Goal: Task Accomplishment & Management: Use online tool/utility

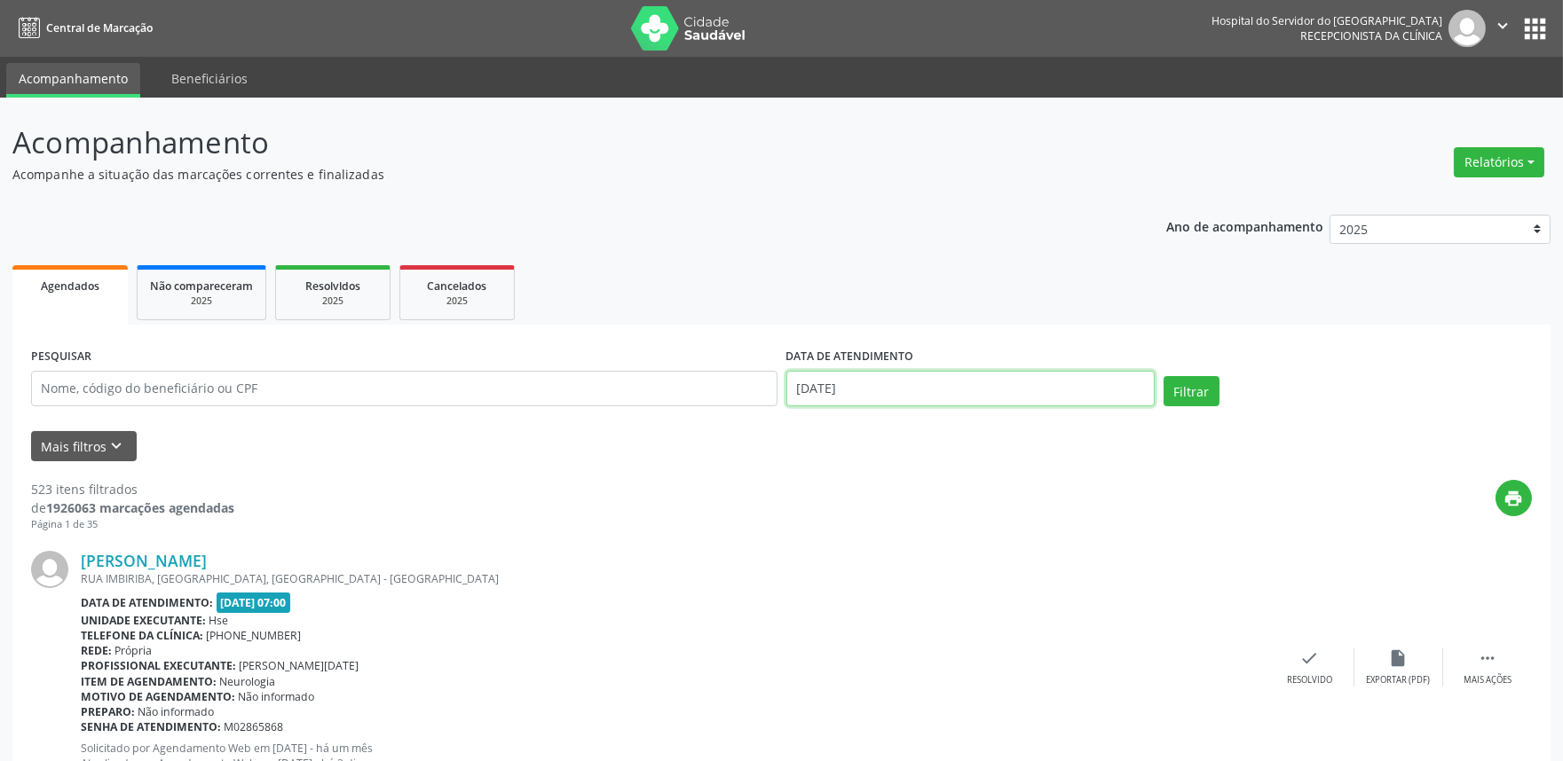
click at [944, 387] on input "[DATE]" at bounding box center [970, 388] width 368 height 35
click at [659, 382] on input "text" at bounding box center [404, 388] width 746 height 35
type input "09589759491"
click at [1210, 387] on button "Filtrar" at bounding box center [1191, 391] width 56 height 30
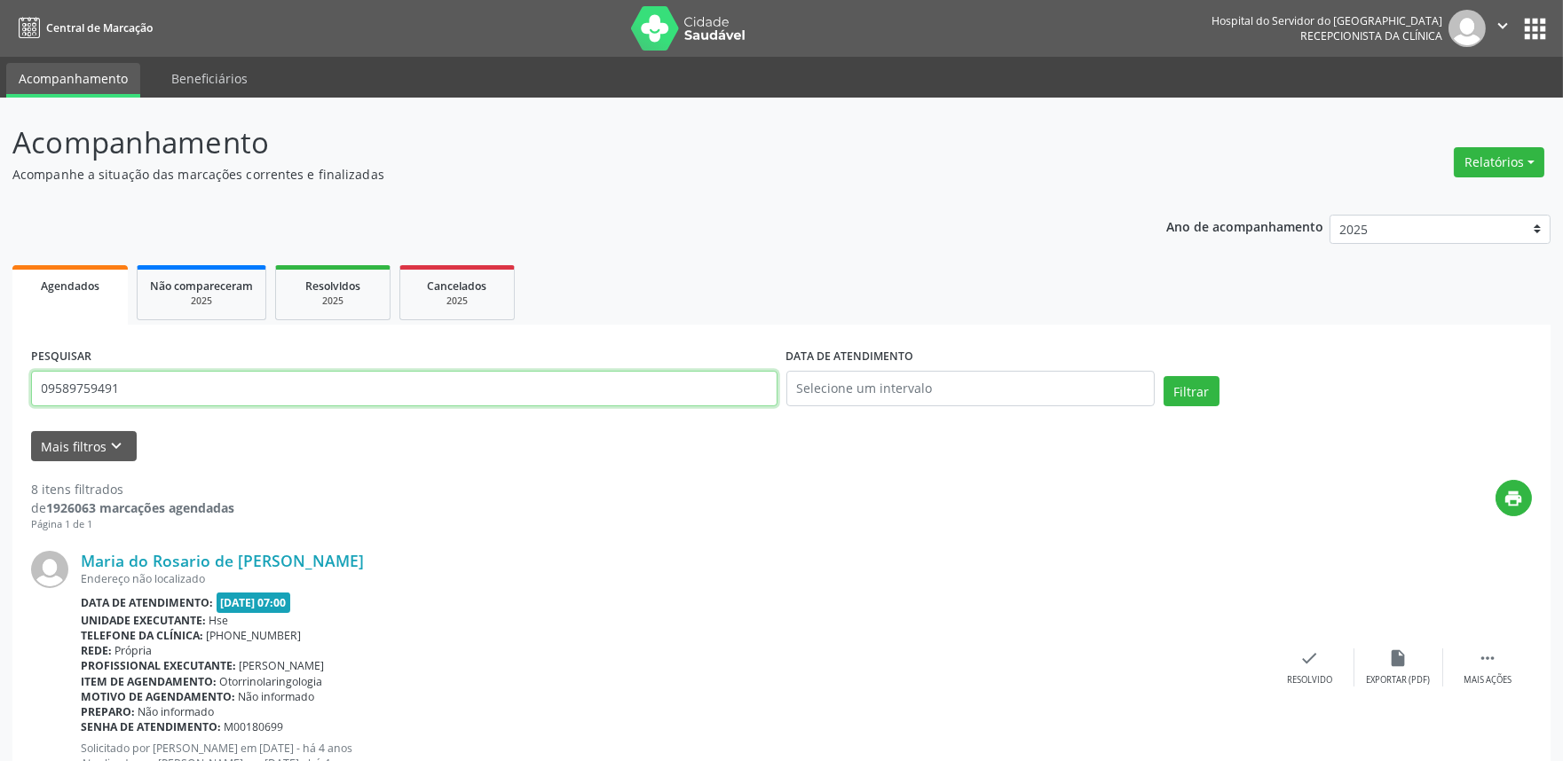
drag, startPoint x: 138, startPoint y: 391, endPoint x: 0, endPoint y: 435, distance: 145.1
drag, startPoint x: 1495, startPoint y: 160, endPoint x: 1468, endPoint y: 193, distance: 43.5
click at [1496, 160] on button "Relatórios" at bounding box center [1498, 162] width 91 height 30
click at [1465, 198] on link "Agendamentos" at bounding box center [1448, 199] width 191 height 25
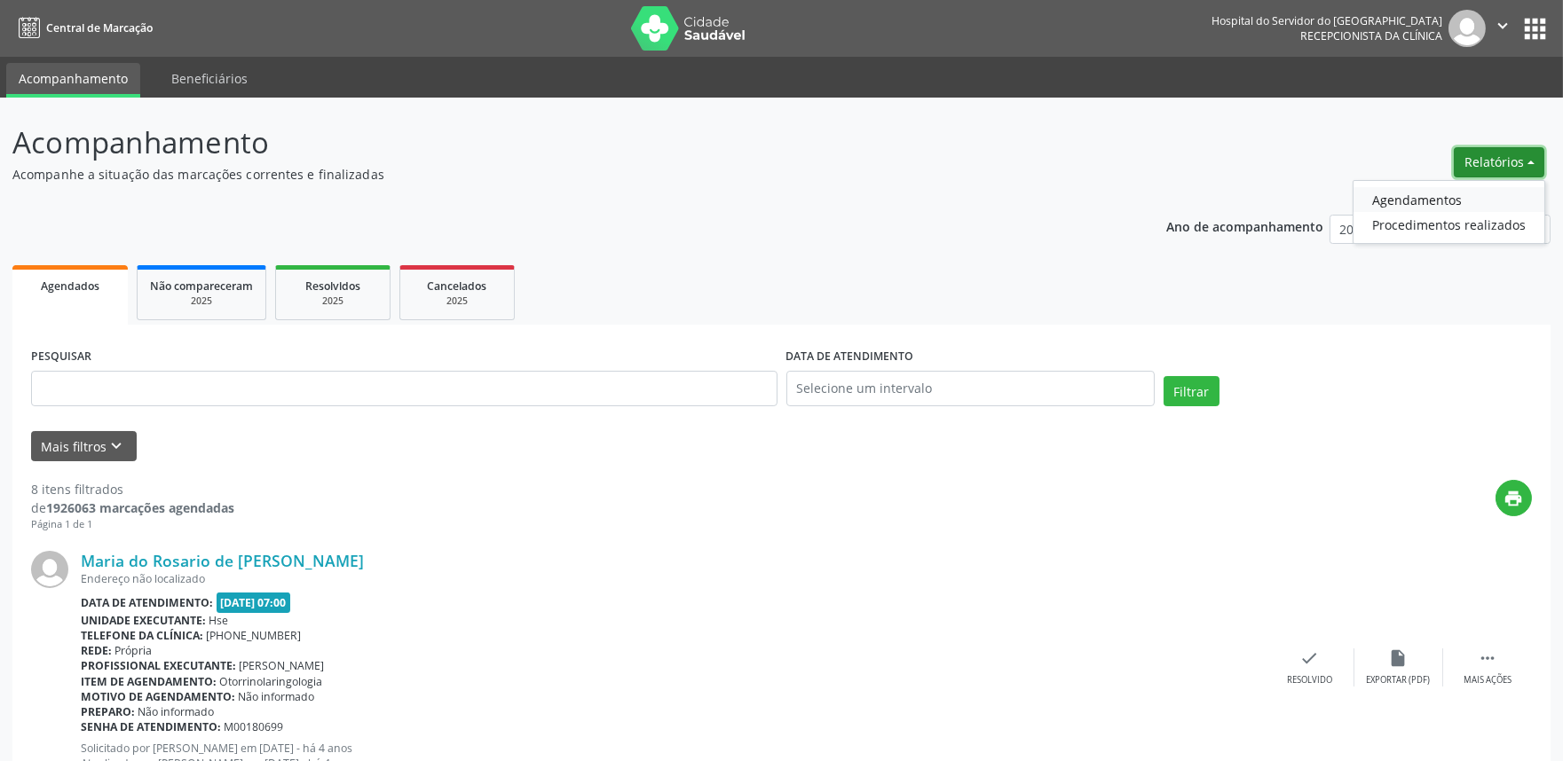
select select "8"
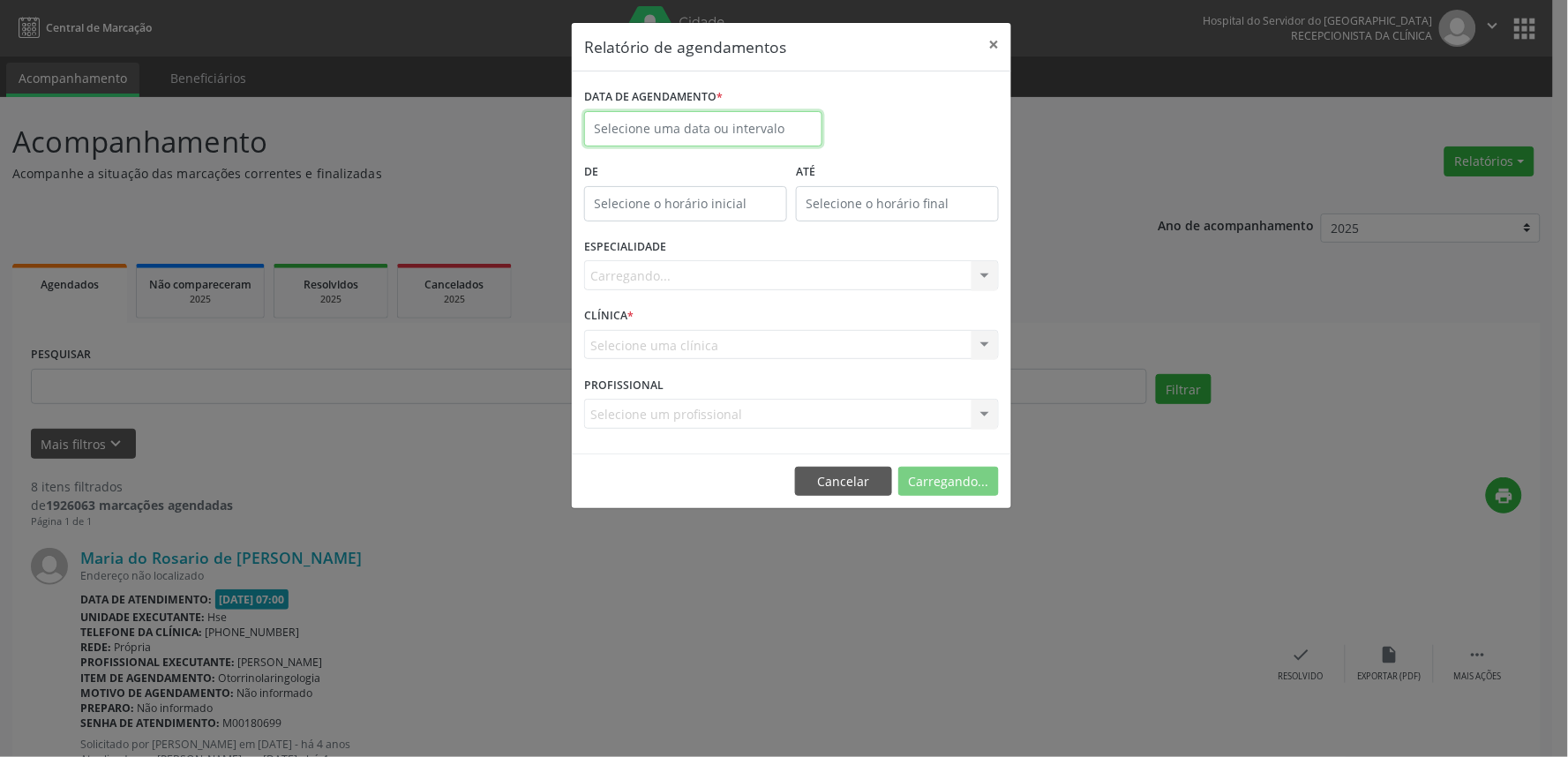
click at [683, 118] on input "text" at bounding box center [703, 128] width 239 height 35
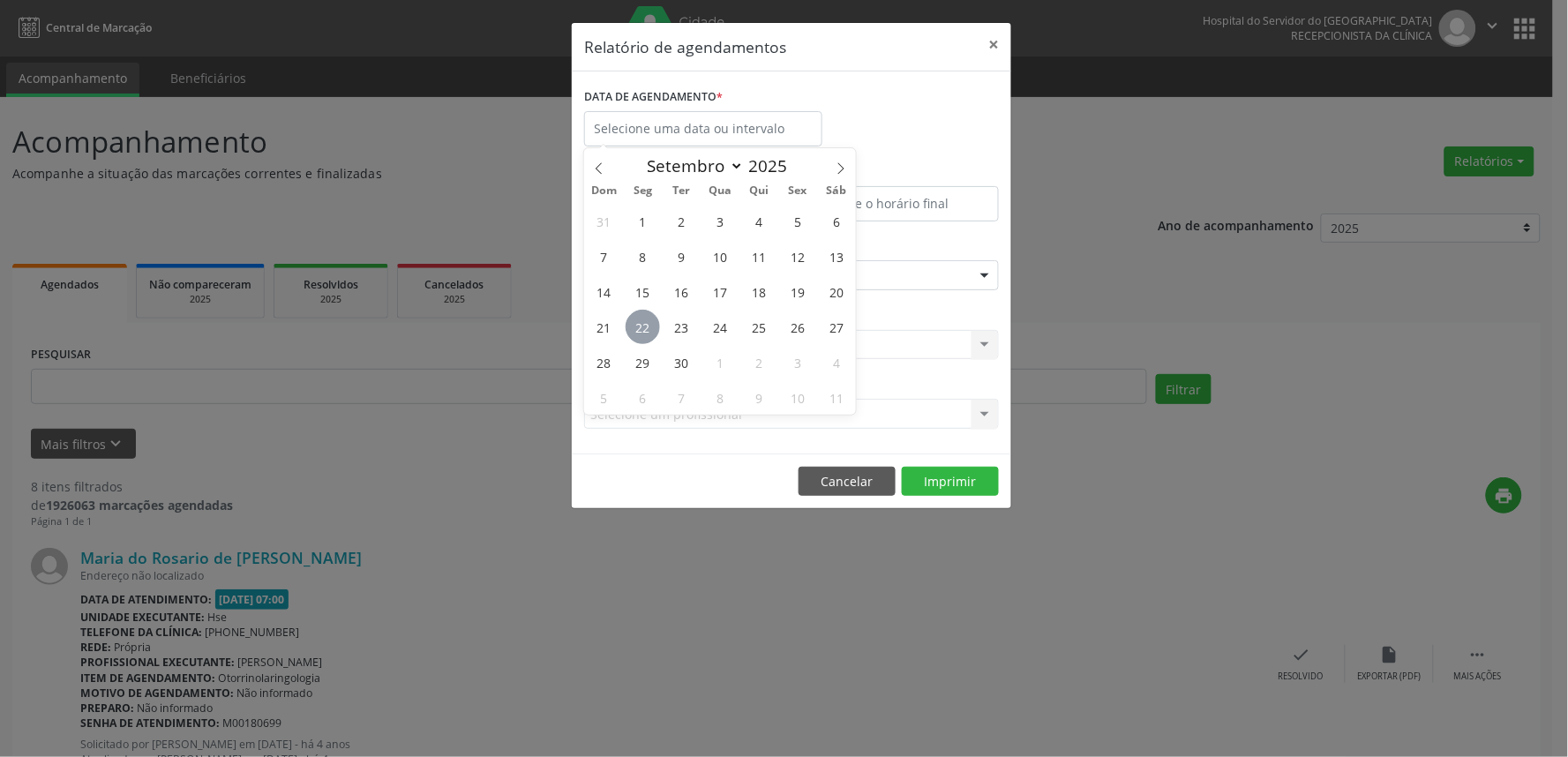
click at [649, 327] on span "22" at bounding box center [642, 326] width 35 height 35
type input "[DATE]"
click at [648, 330] on span "22" at bounding box center [642, 326] width 35 height 35
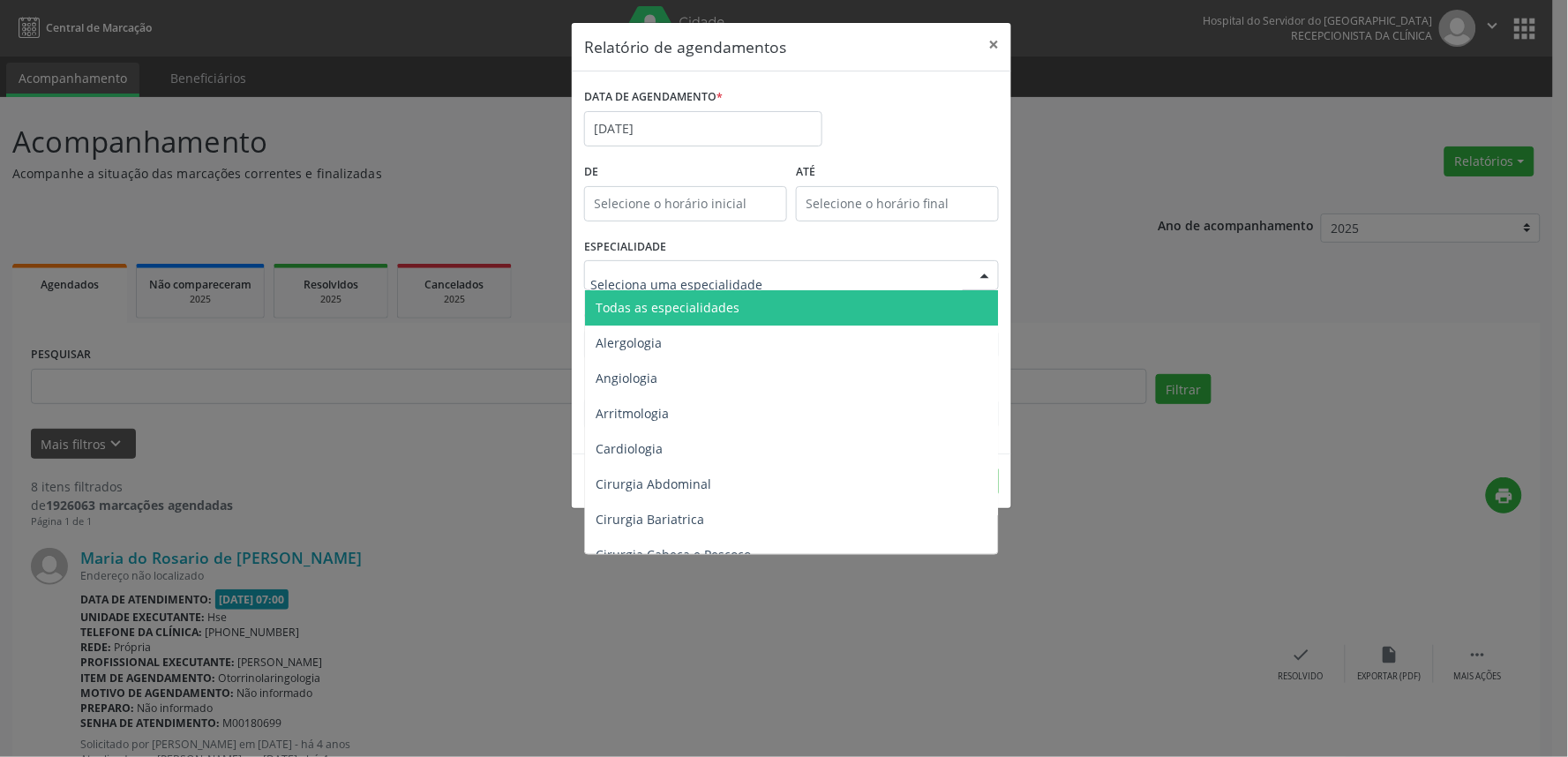
click at [709, 300] on span "Todas as especialidades" at bounding box center [667, 307] width 144 height 17
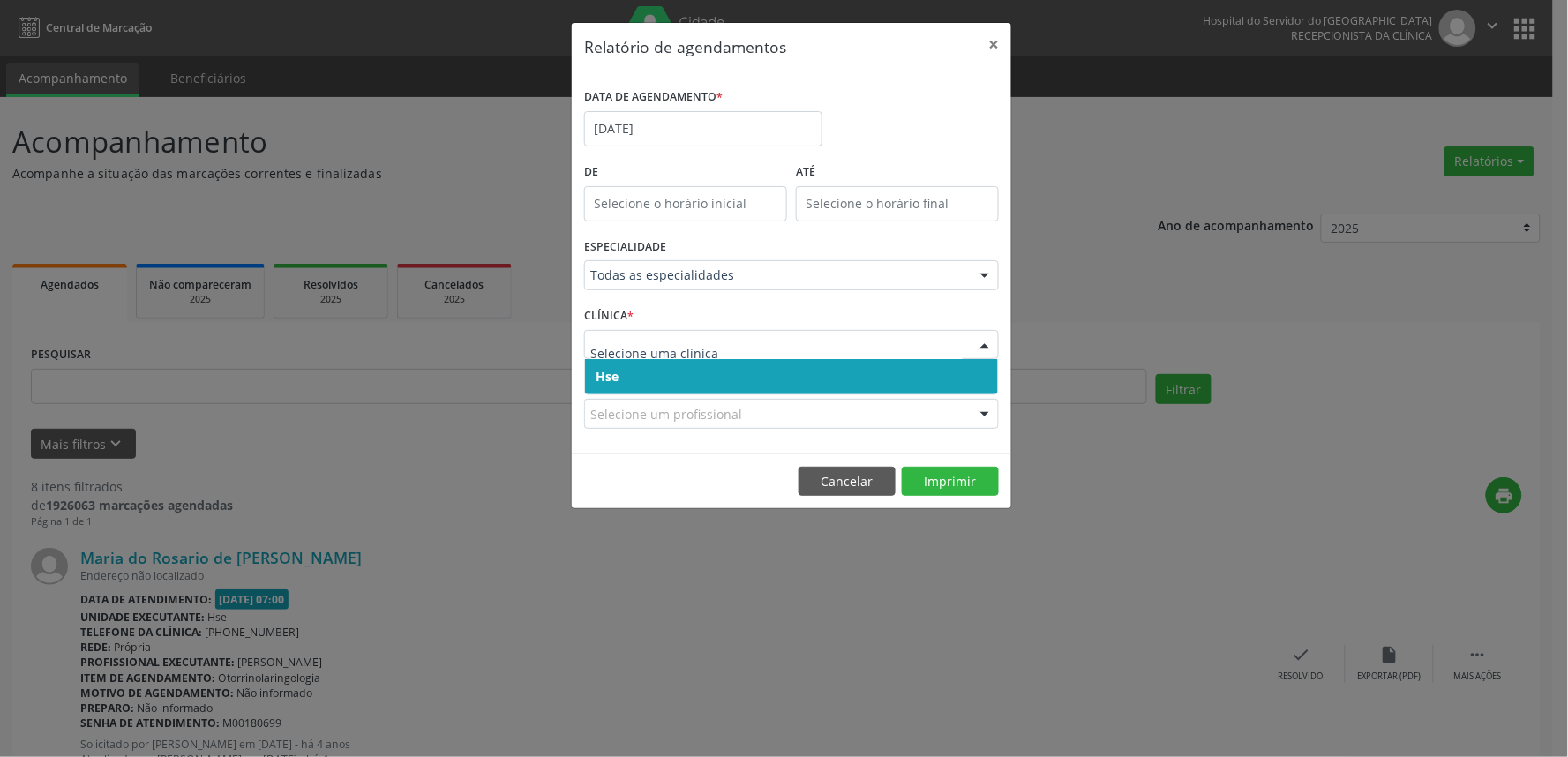
click at [731, 369] on span "Hse" at bounding box center [790, 376] width 413 height 35
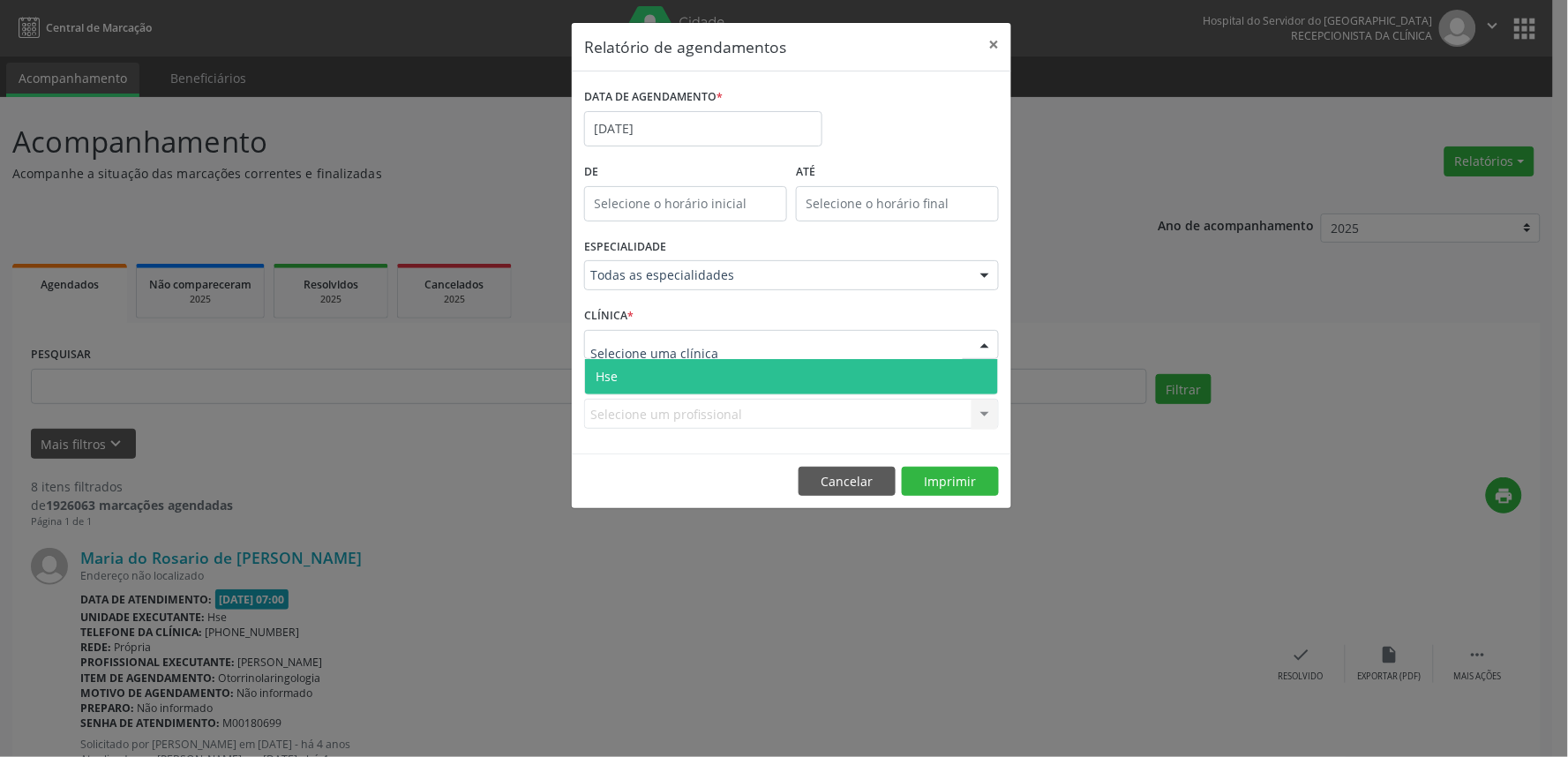
click at [730, 347] on div at bounding box center [790, 345] width 415 height 30
click at [730, 368] on span "Hse" at bounding box center [790, 376] width 413 height 35
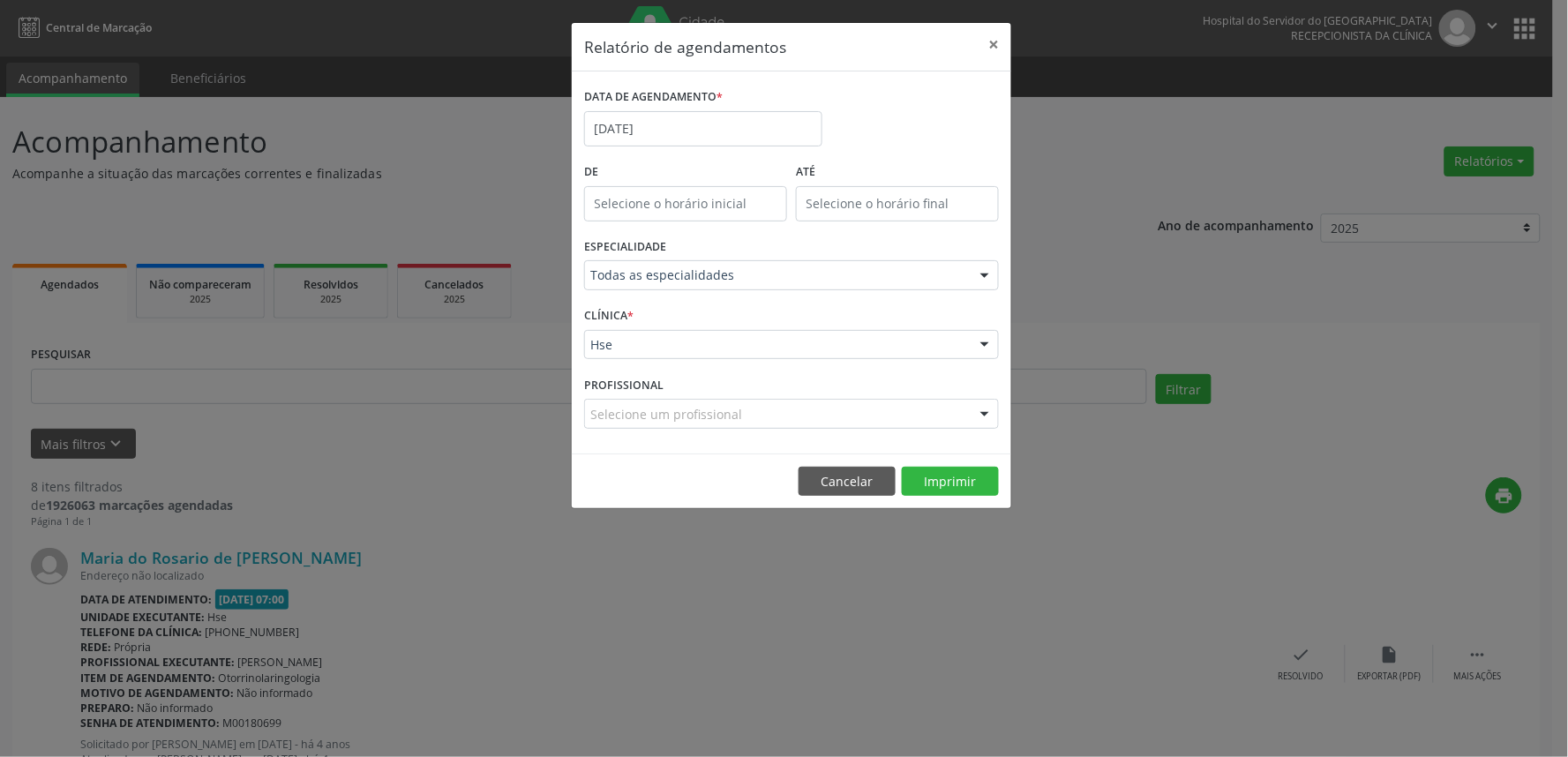
click at [857, 413] on div "Selecione um profissional" at bounding box center [790, 414] width 415 height 30
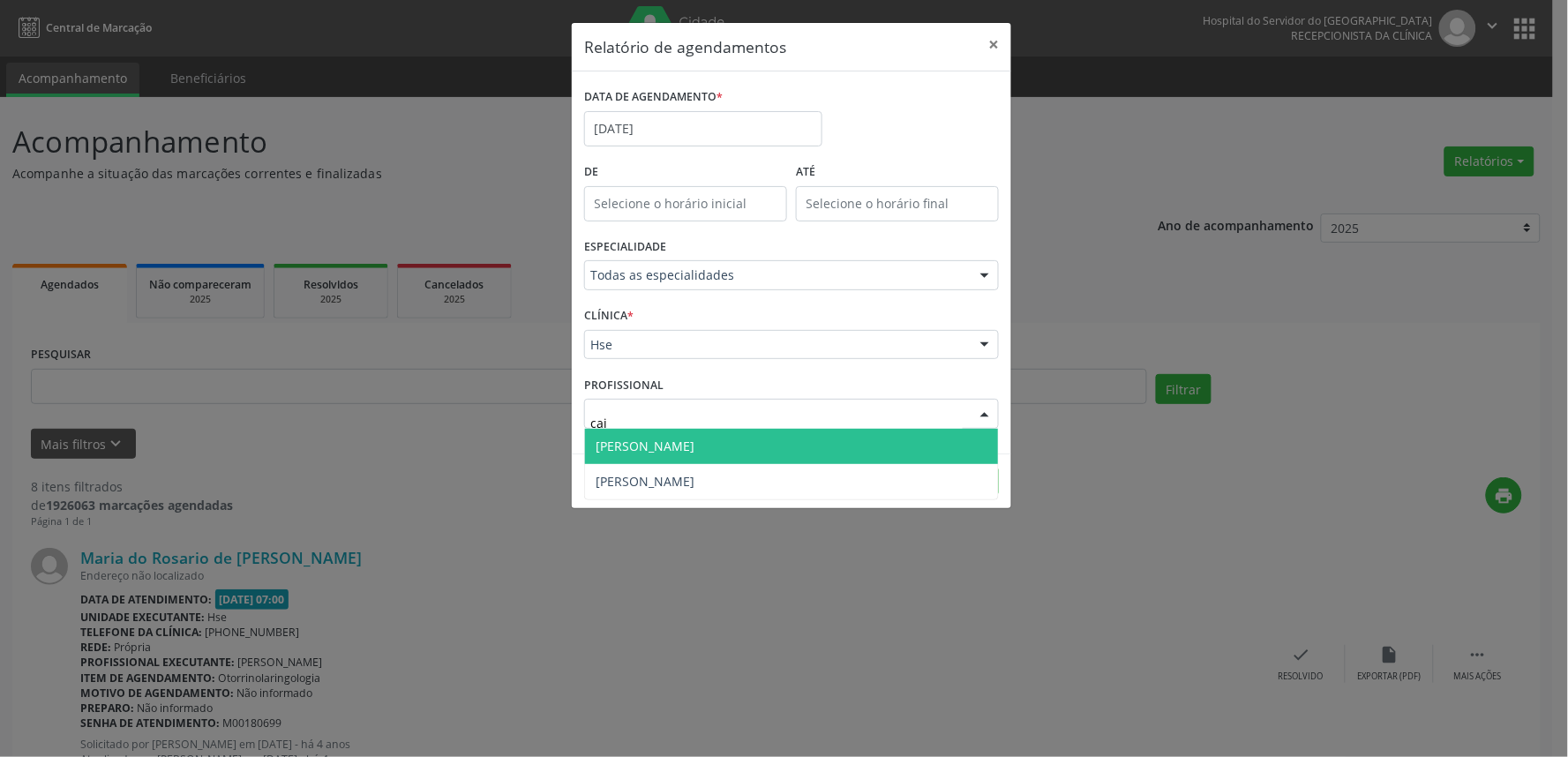
type input "caio"
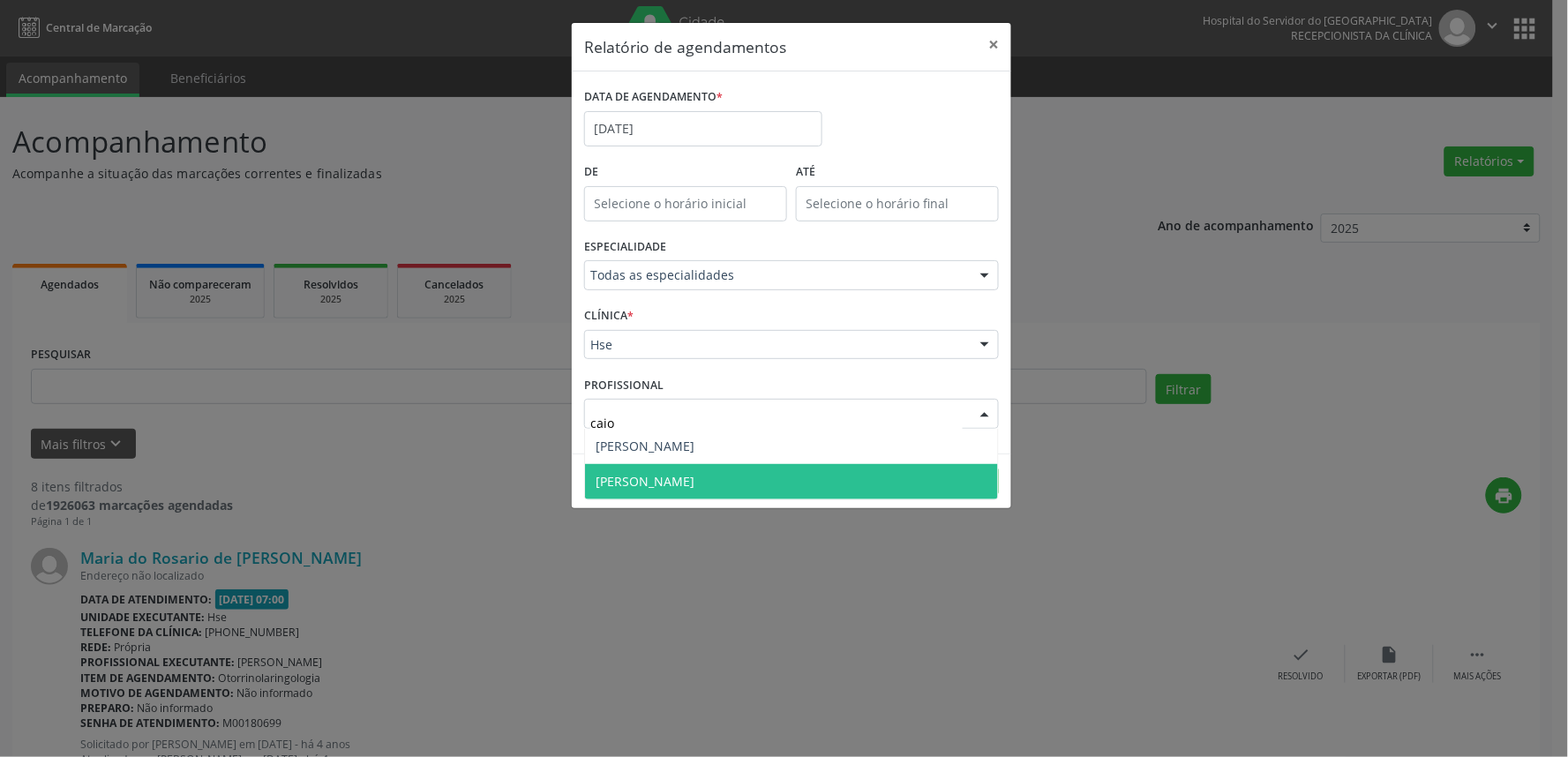
click at [825, 487] on span "[PERSON_NAME]" at bounding box center [790, 481] width 413 height 35
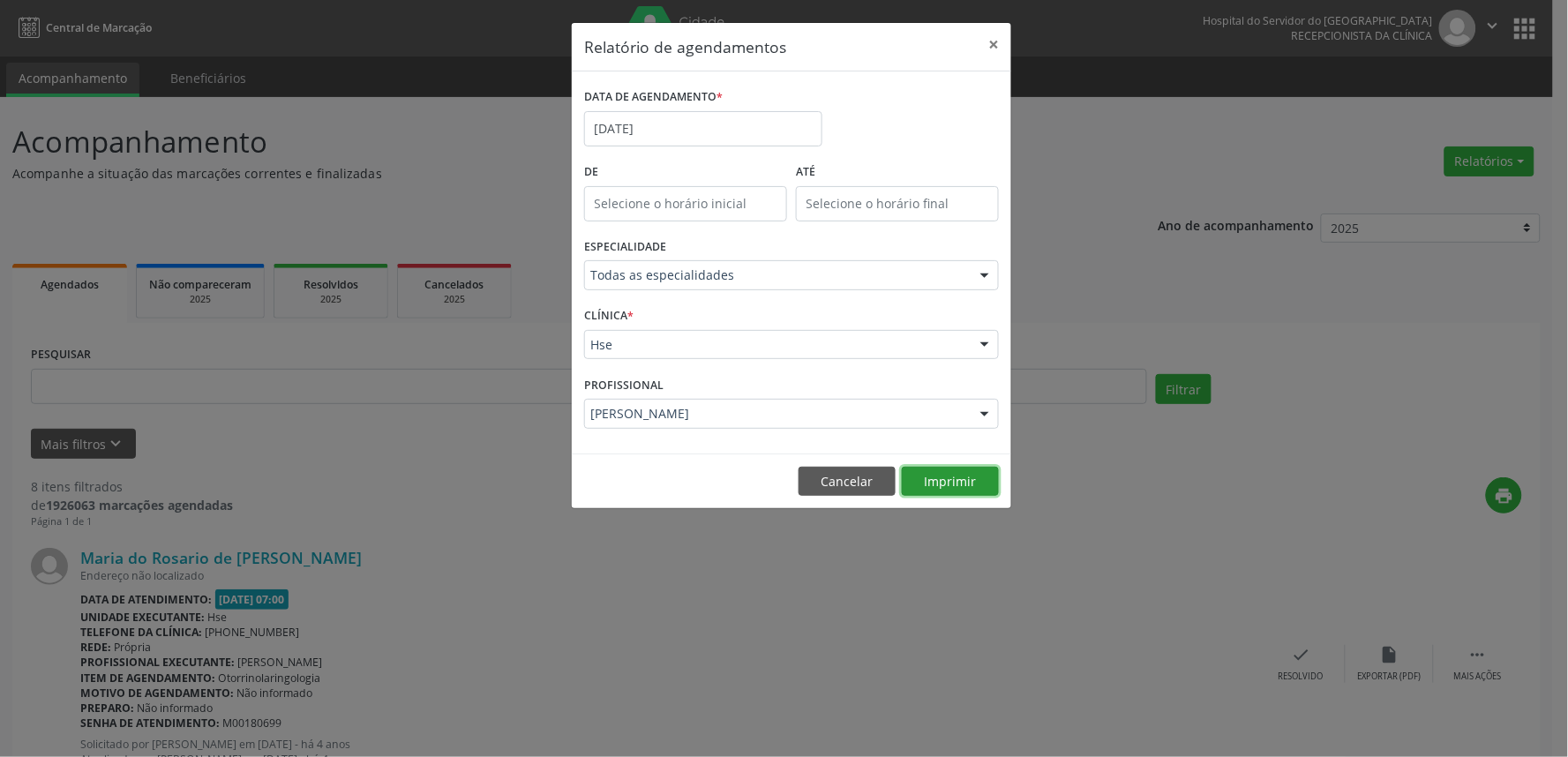
click at [939, 478] on button "Imprimir" at bounding box center [951, 481] width 97 height 30
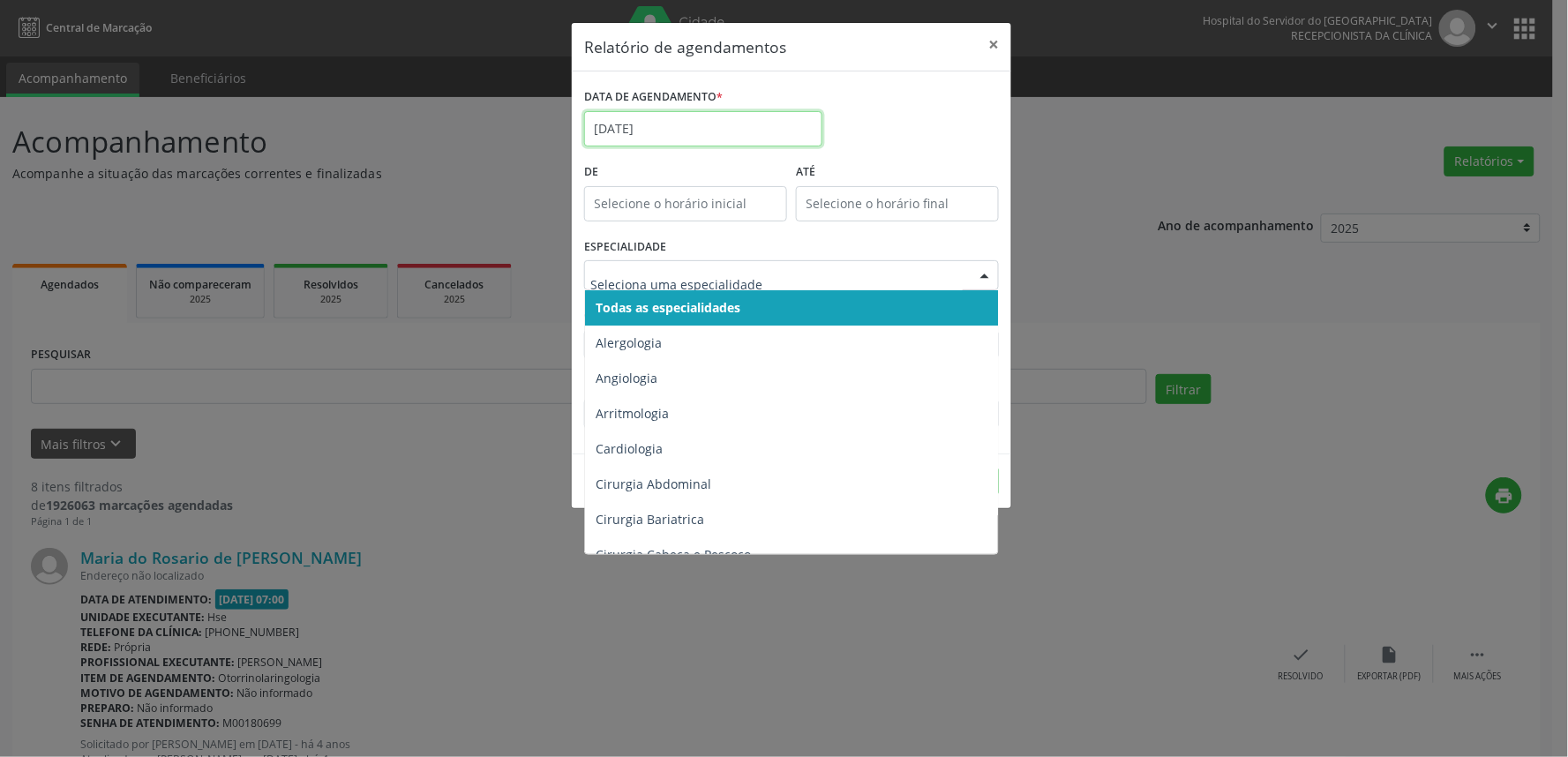
click at [685, 123] on input "[DATE]" at bounding box center [703, 128] width 239 height 35
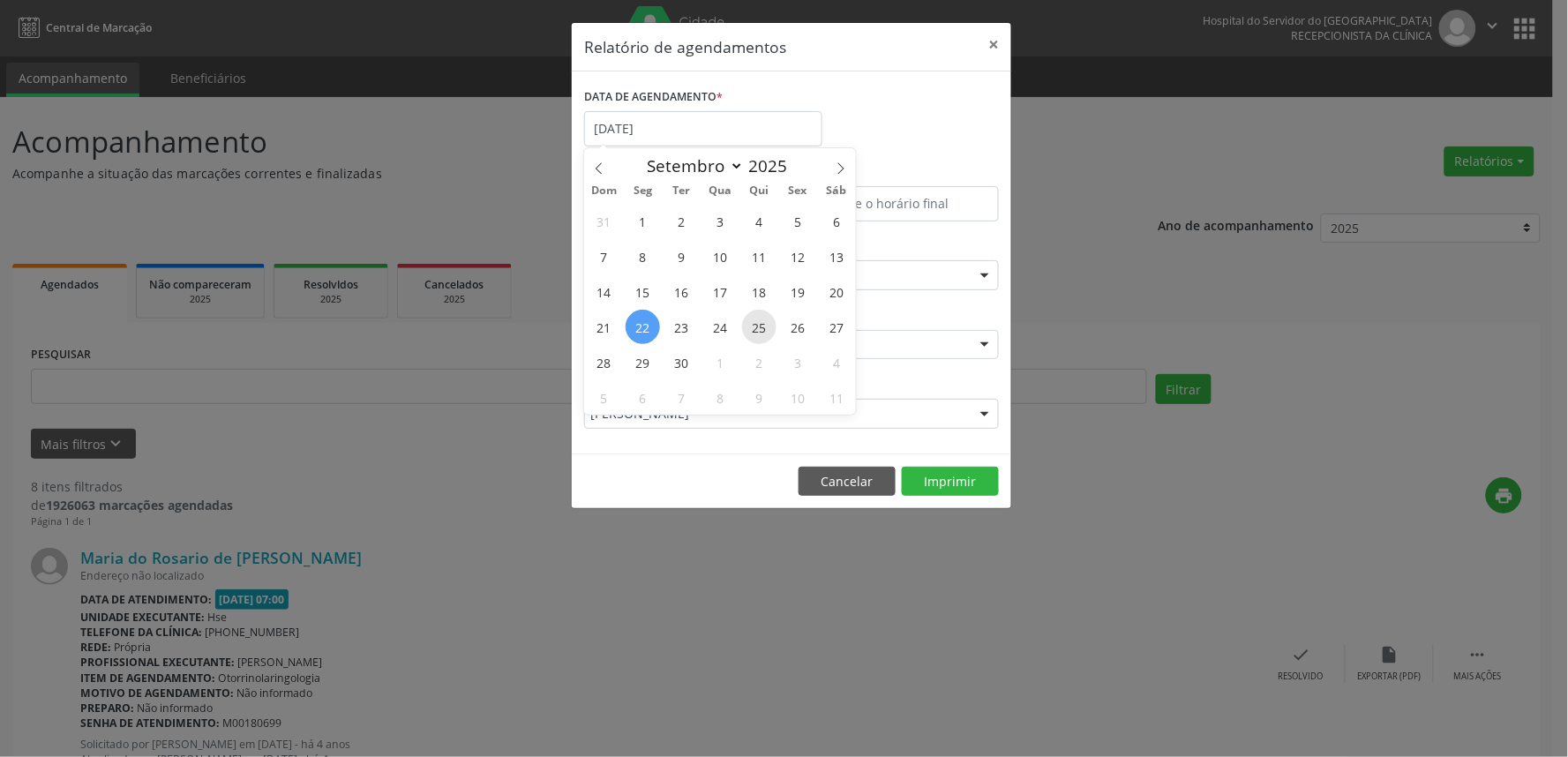
drag, startPoint x: 655, startPoint y: 329, endPoint x: 748, endPoint y: 329, distance: 93.0
click at [748, 329] on div "31 1 2 3 4 5 6 7 8 9 10 11 12 13 14 15 16 17 18 19 20 21 22 23 24 25 26 27 28 2…" at bounding box center [719, 308] width 271 height 212
click at [645, 327] on span "22" at bounding box center [642, 326] width 35 height 35
type input "[DATE]"
drag, startPoint x: 654, startPoint y: 326, endPoint x: 794, endPoint y: 335, distance: 140.3
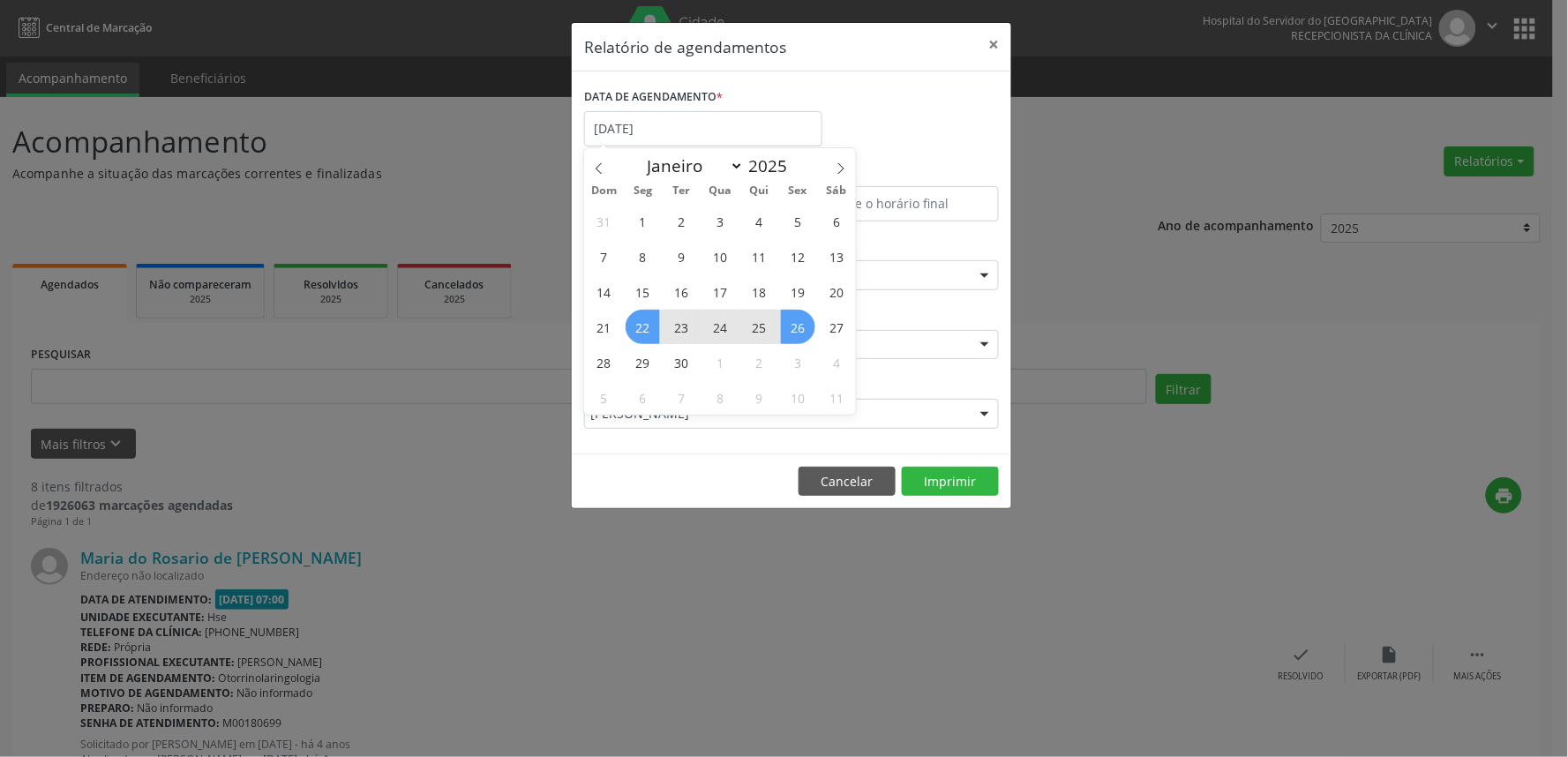
click at [794, 335] on div "31 1 2 3 4 5 6 7 8 9 10 11 12 13 14 15 16 17 18 19 20 21 22 23 24 25 26 27 28 2…" at bounding box center [719, 308] width 271 height 212
click at [795, 333] on span "26" at bounding box center [797, 326] width 35 height 35
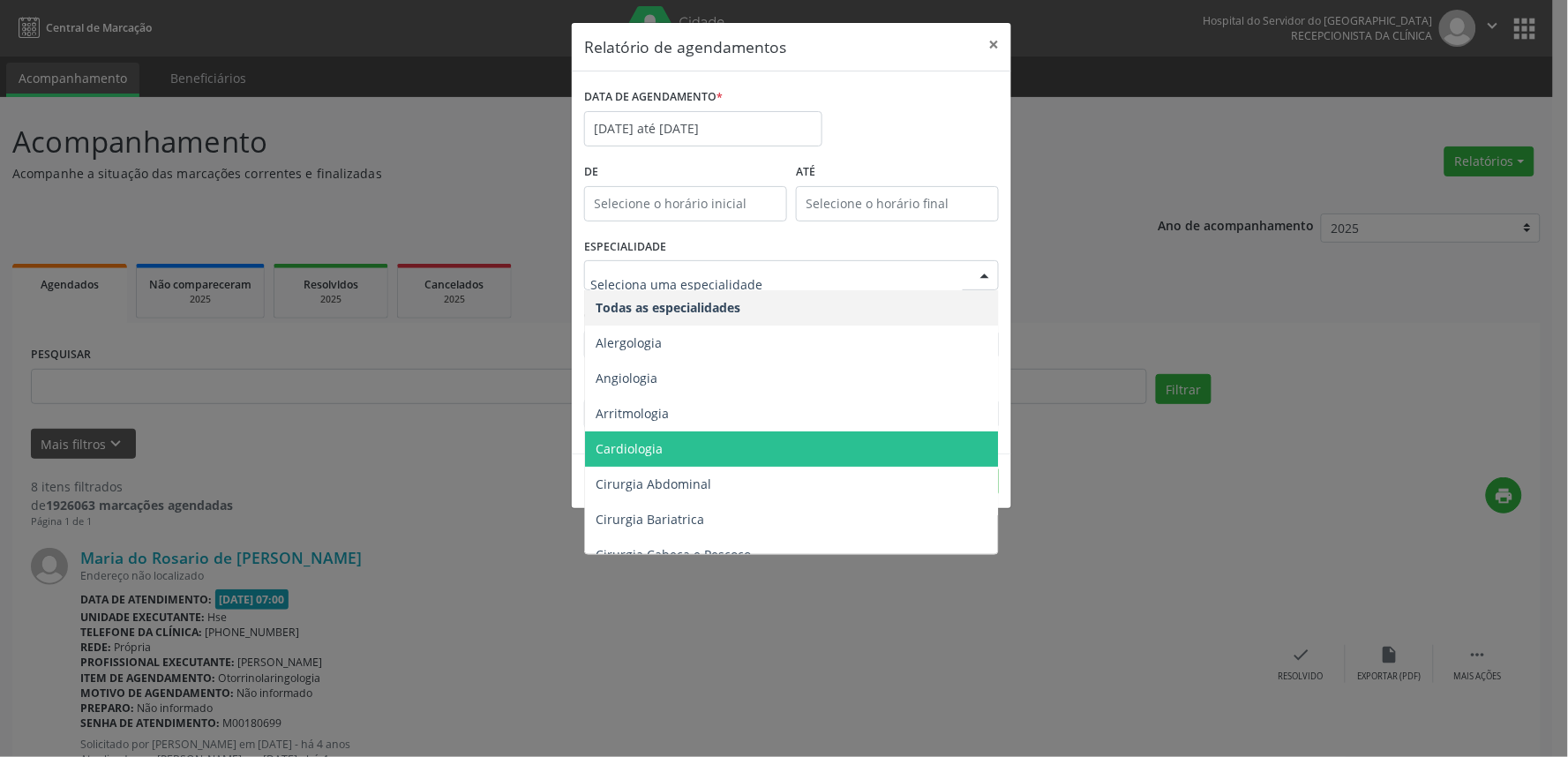
click at [685, 448] on span "Cardiologia" at bounding box center [792, 449] width 416 height 35
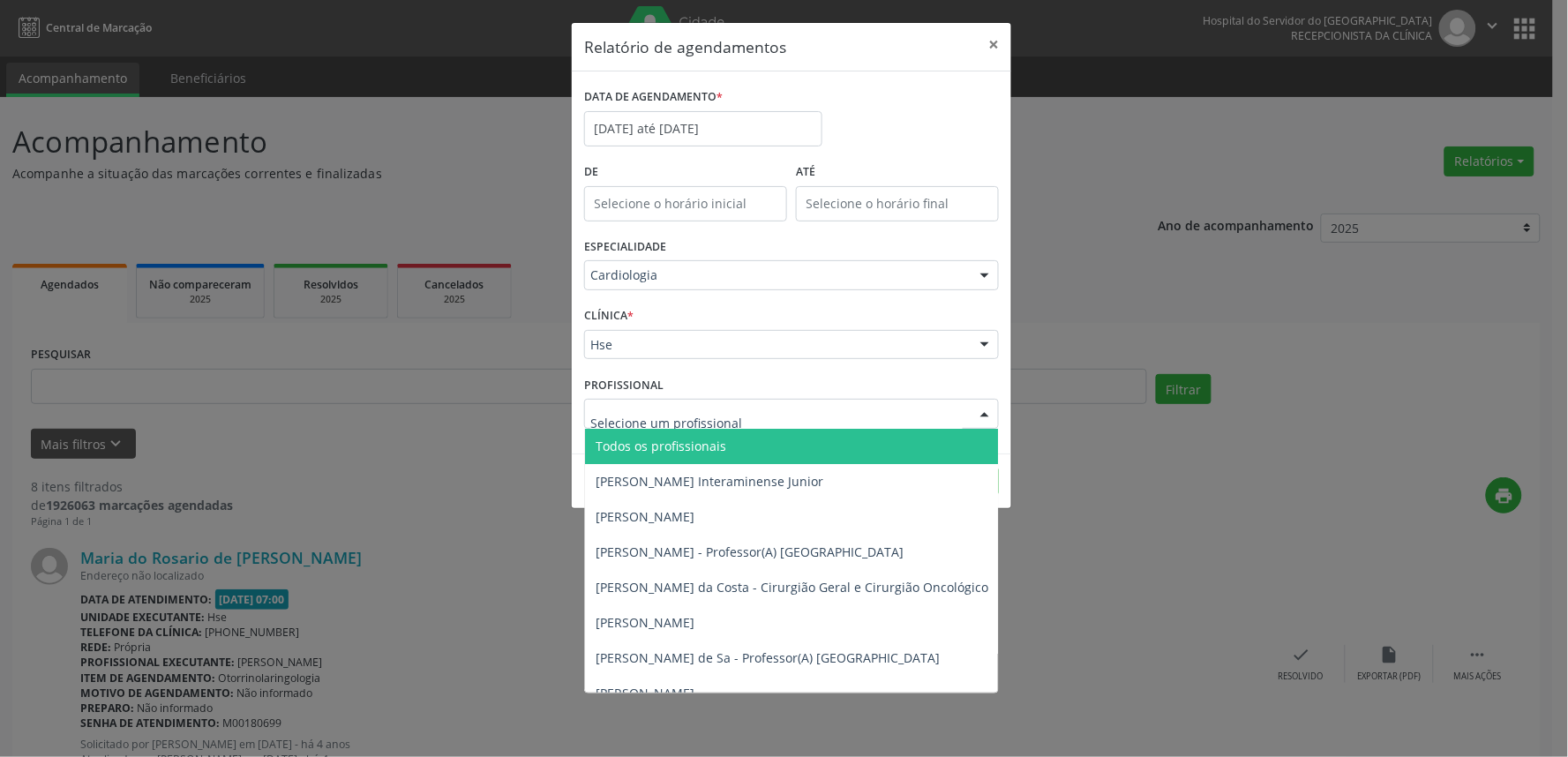
click at [832, 453] on span "Todos os profissionais" at bounding box center [881, 446] width 594 height 35
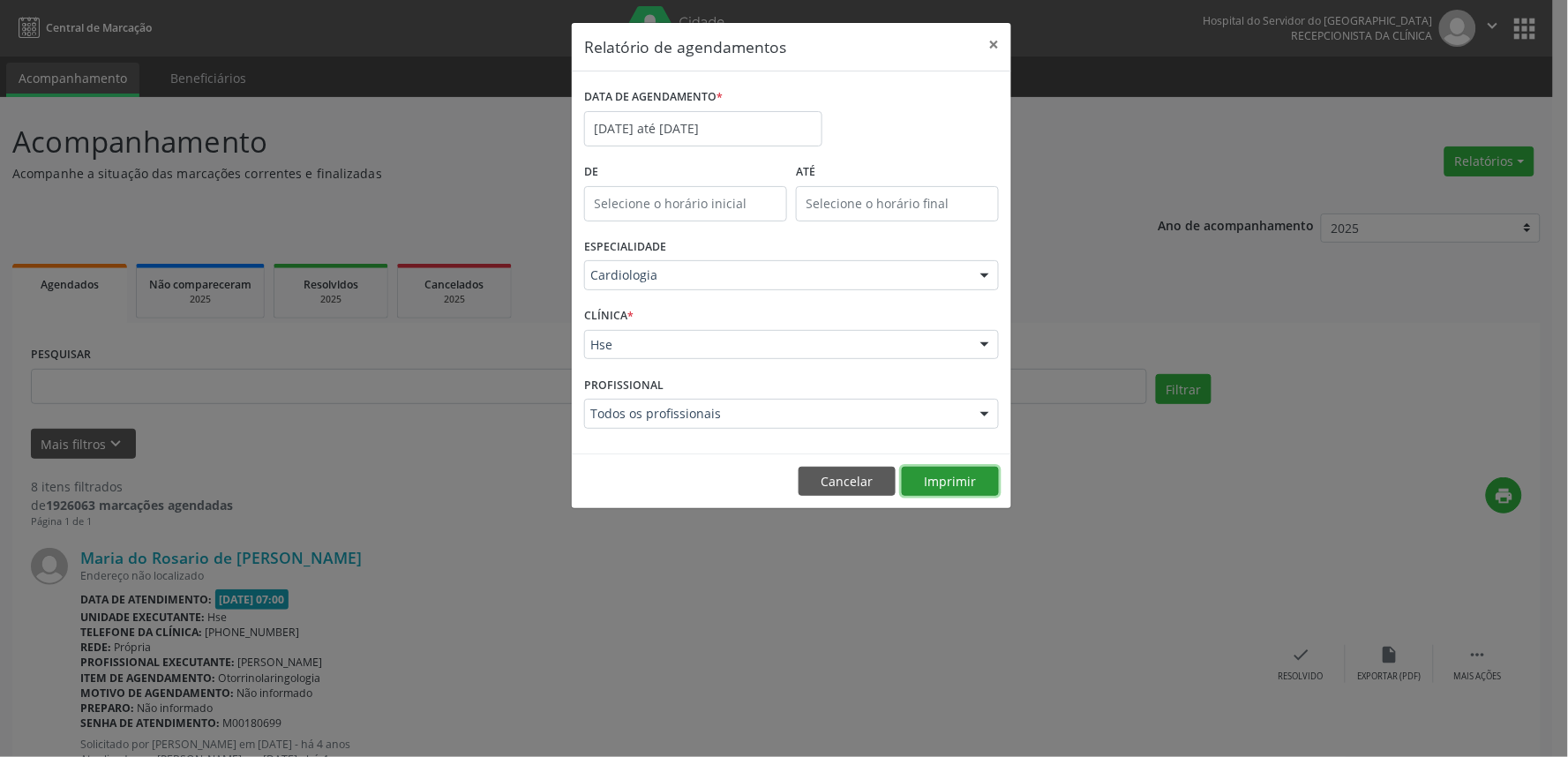
click at [939, 486] on button "Imprimir" at bounding box center [951, 481] width 97 height 30
click at [985, 50] on button "×" at bounding box center [992, 44] width 35 height 43
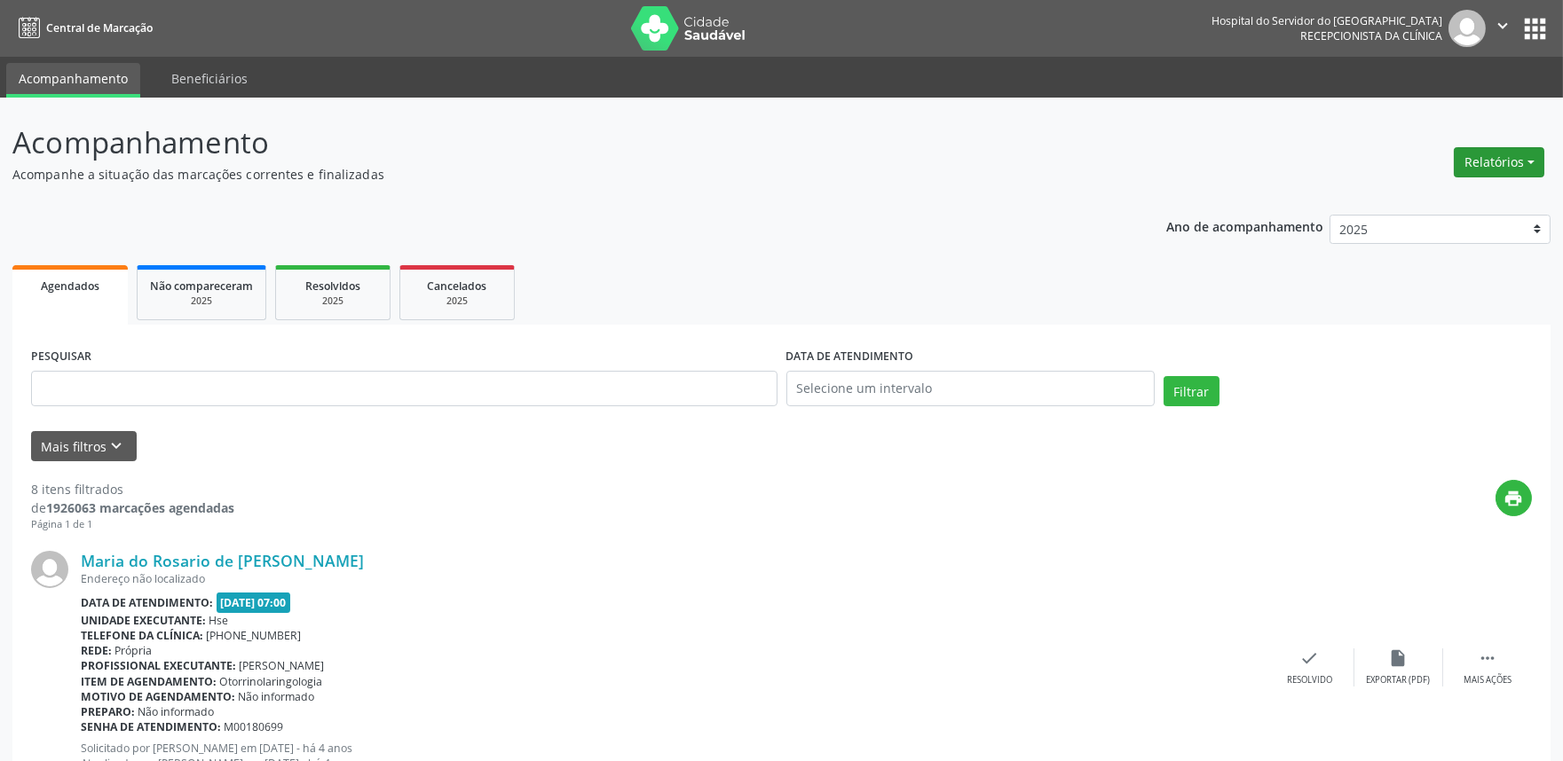
click at [1495, 147] on button "Relatórios" at bounding box center [1498, 162] width 91 height 30
click at [1364, 197] on link "Agendamentos" at bounding box center [1448, 199] width 191 height 25
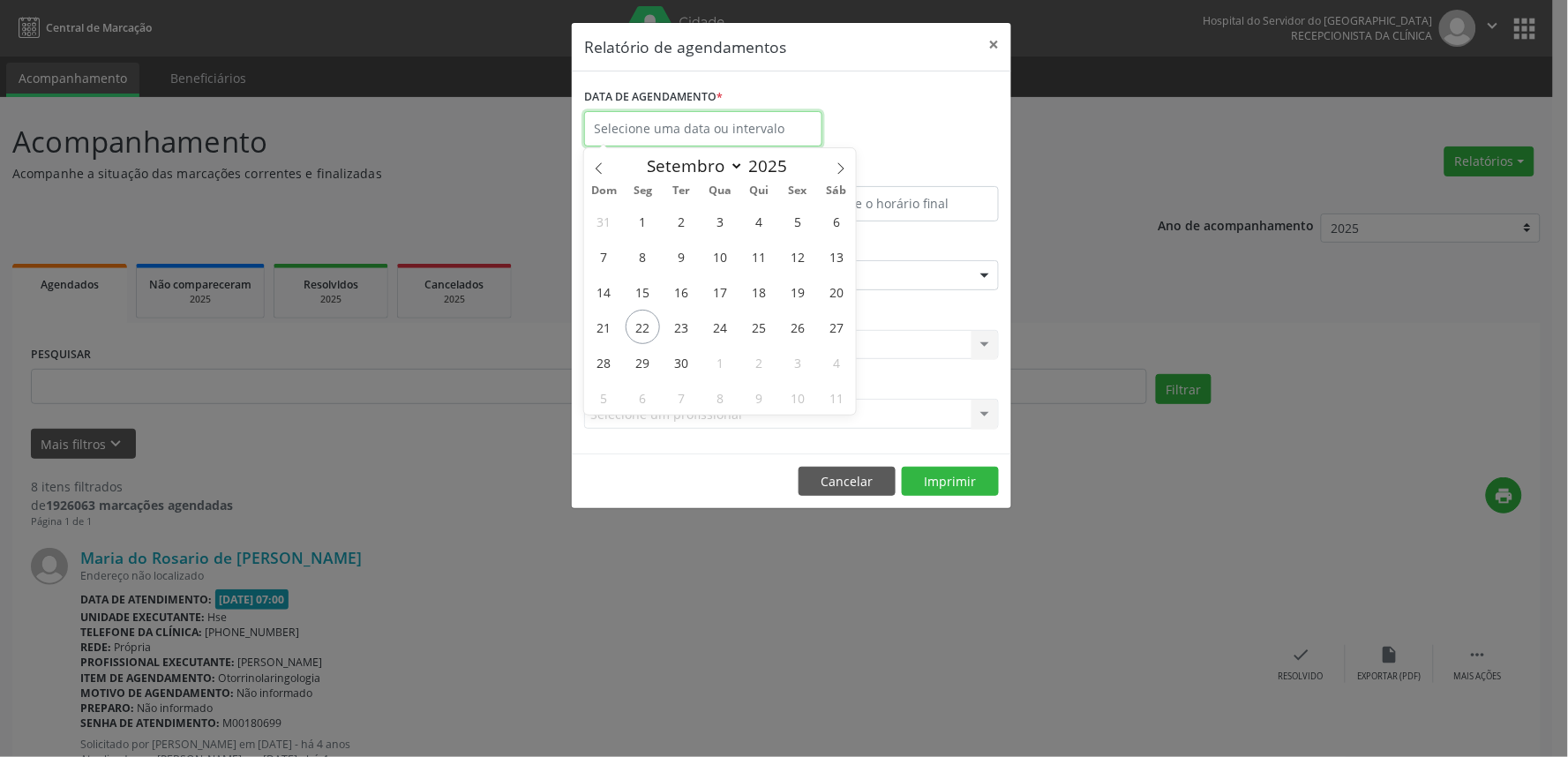
click at [663, 115] on input "text" at bounding box center [703, 128] width 239 height 35
click at [637, 341] on span "22" at bounding box center [642, 326] width 35 height 35
type input "[DATE]"
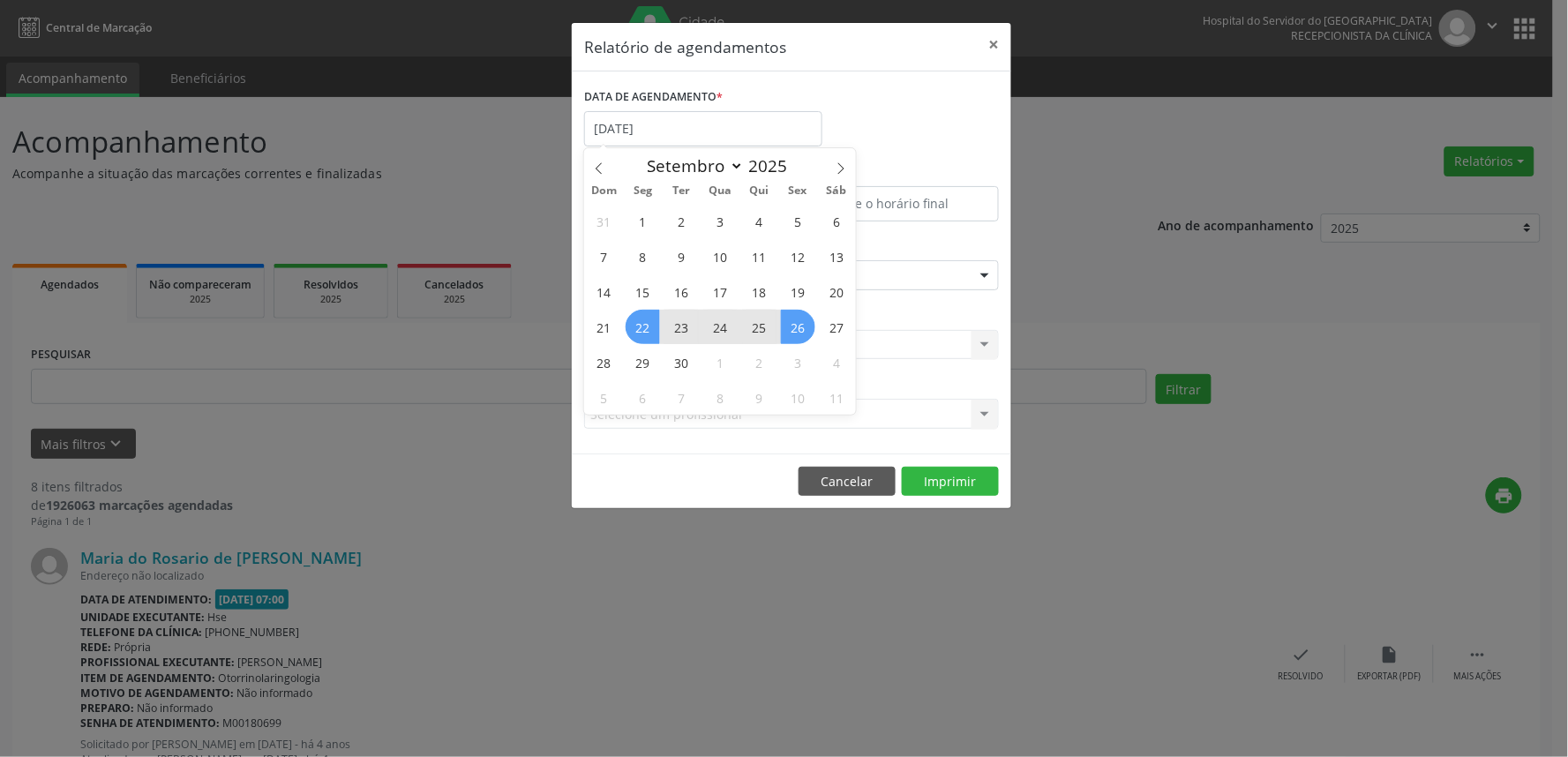
click at [797, 331] on span "26" at bounding box center [797, 326] width 35 height 35
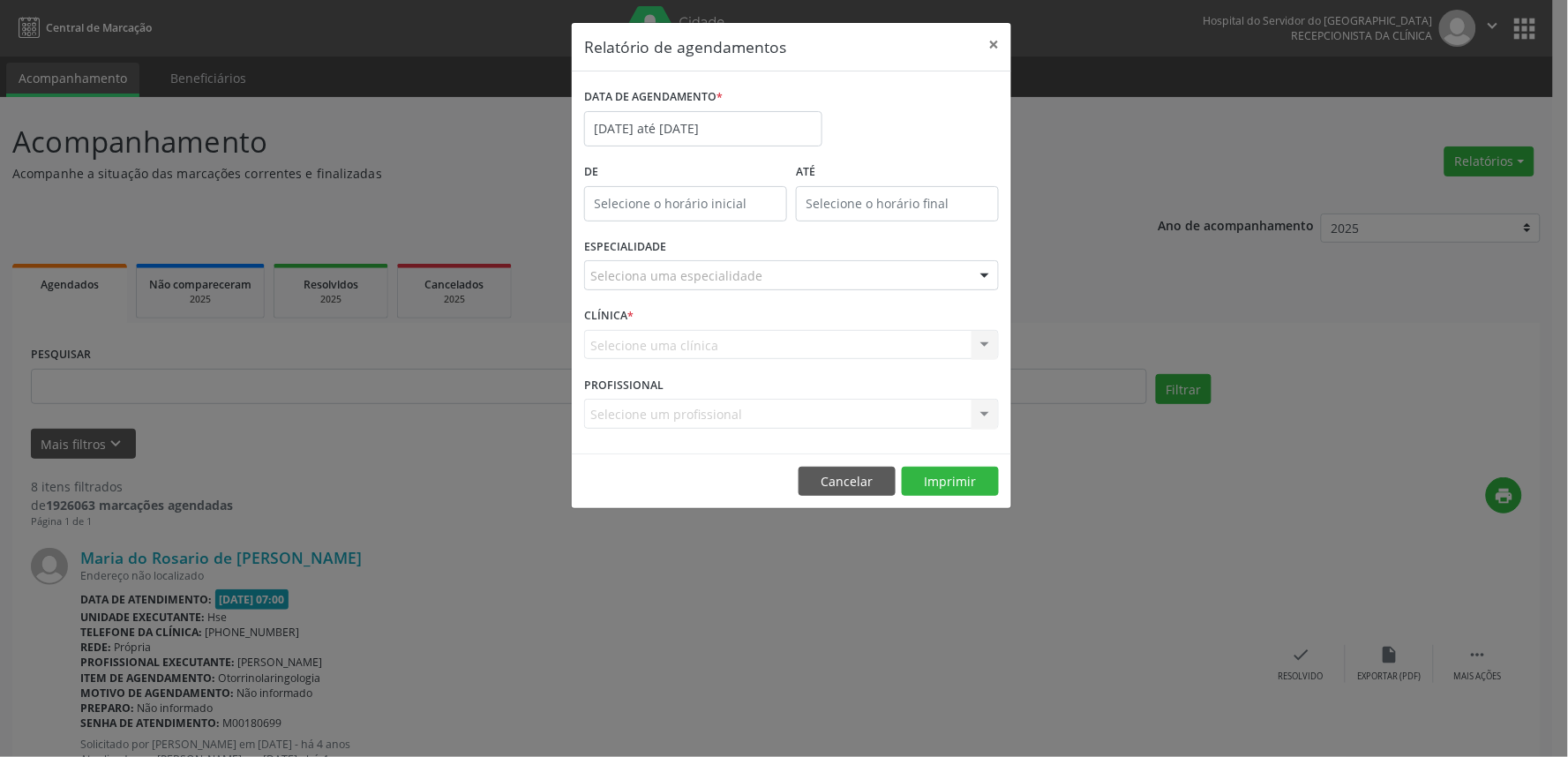
click at [765, 281] on div "Seleciona uma especialidade" at bounding box center [790, 276] width 415 height 30
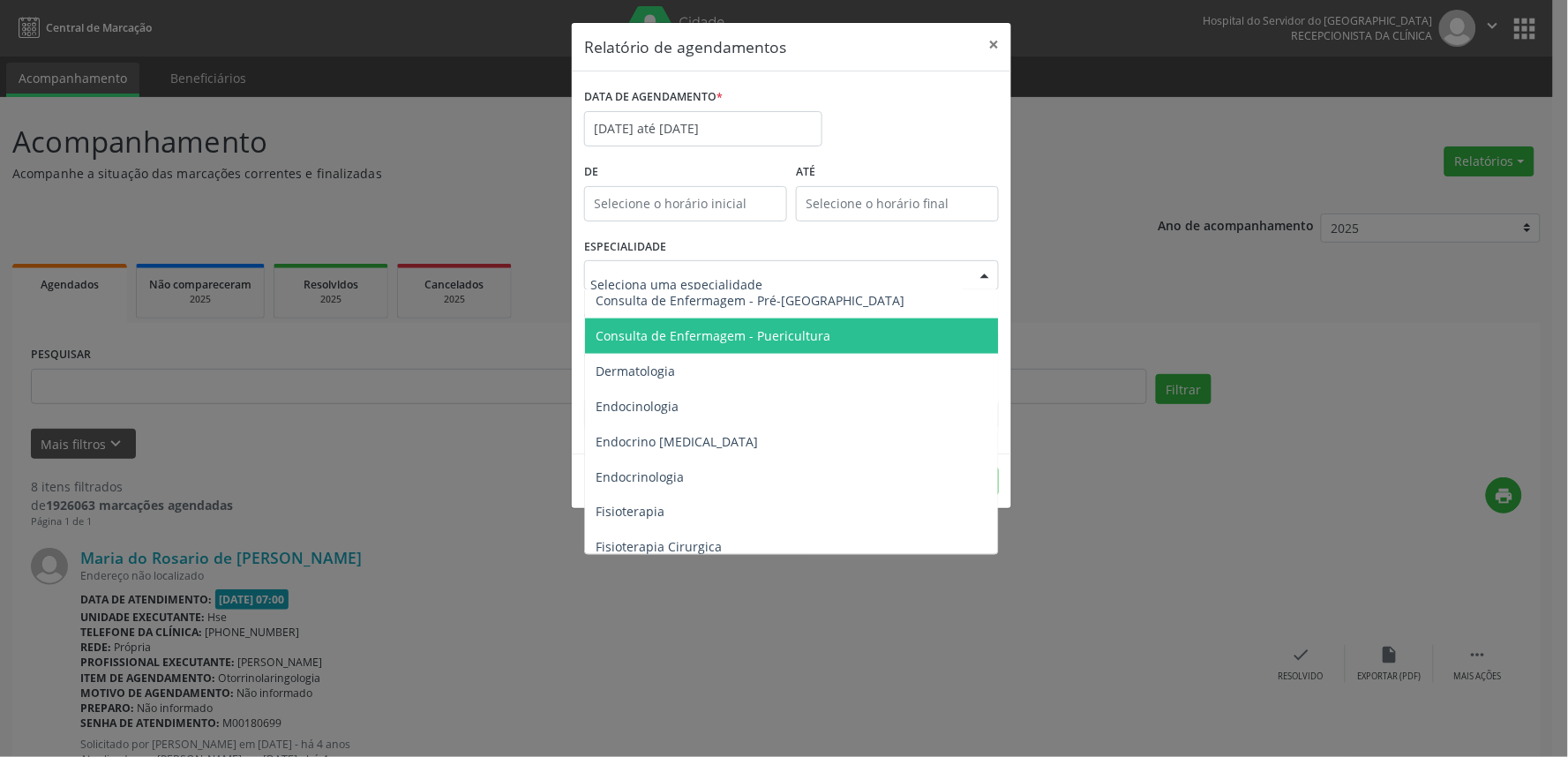
scroll to position [685, 0]
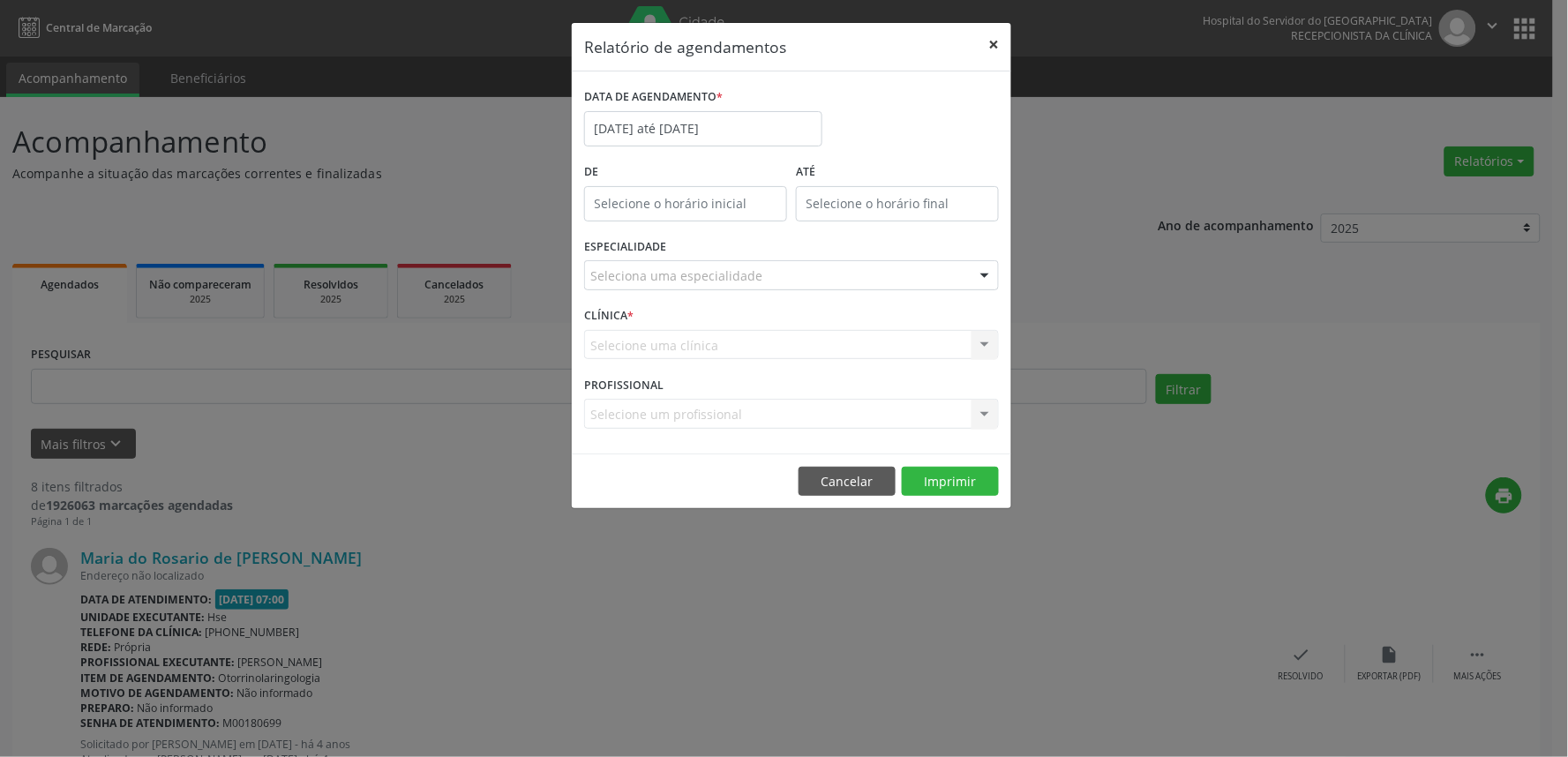
click at [1000, 41] on button "×" at bounding box center [992, 44] width 35 height 43
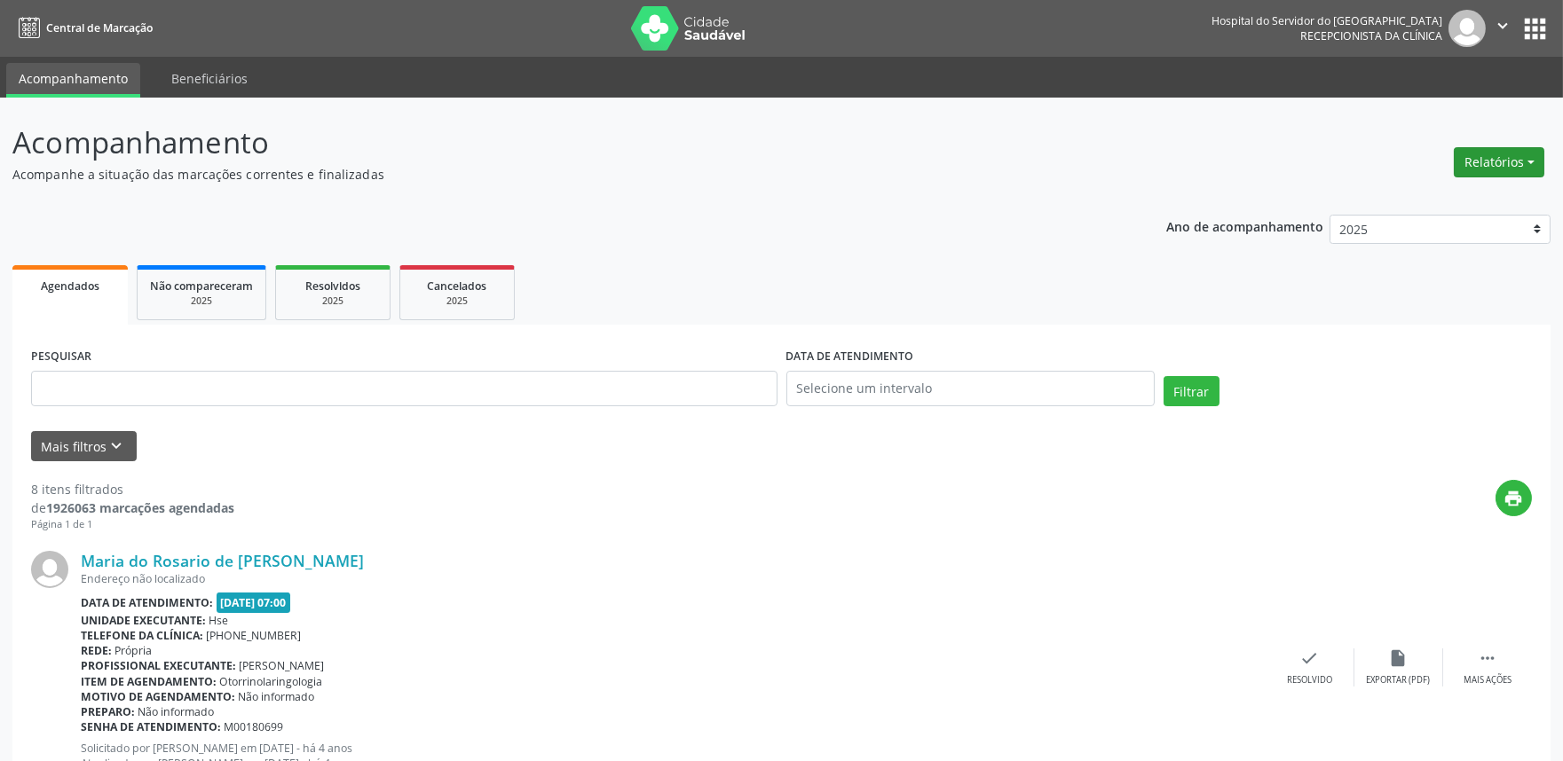
click at [1491, 157] on button "Relatórios" at bounding box center [1498, 162] width 91 height 30
click at [1414, 201] on link "Agendamentos" at bounding box center [1448, 199] width 191 height 25
select select "8"
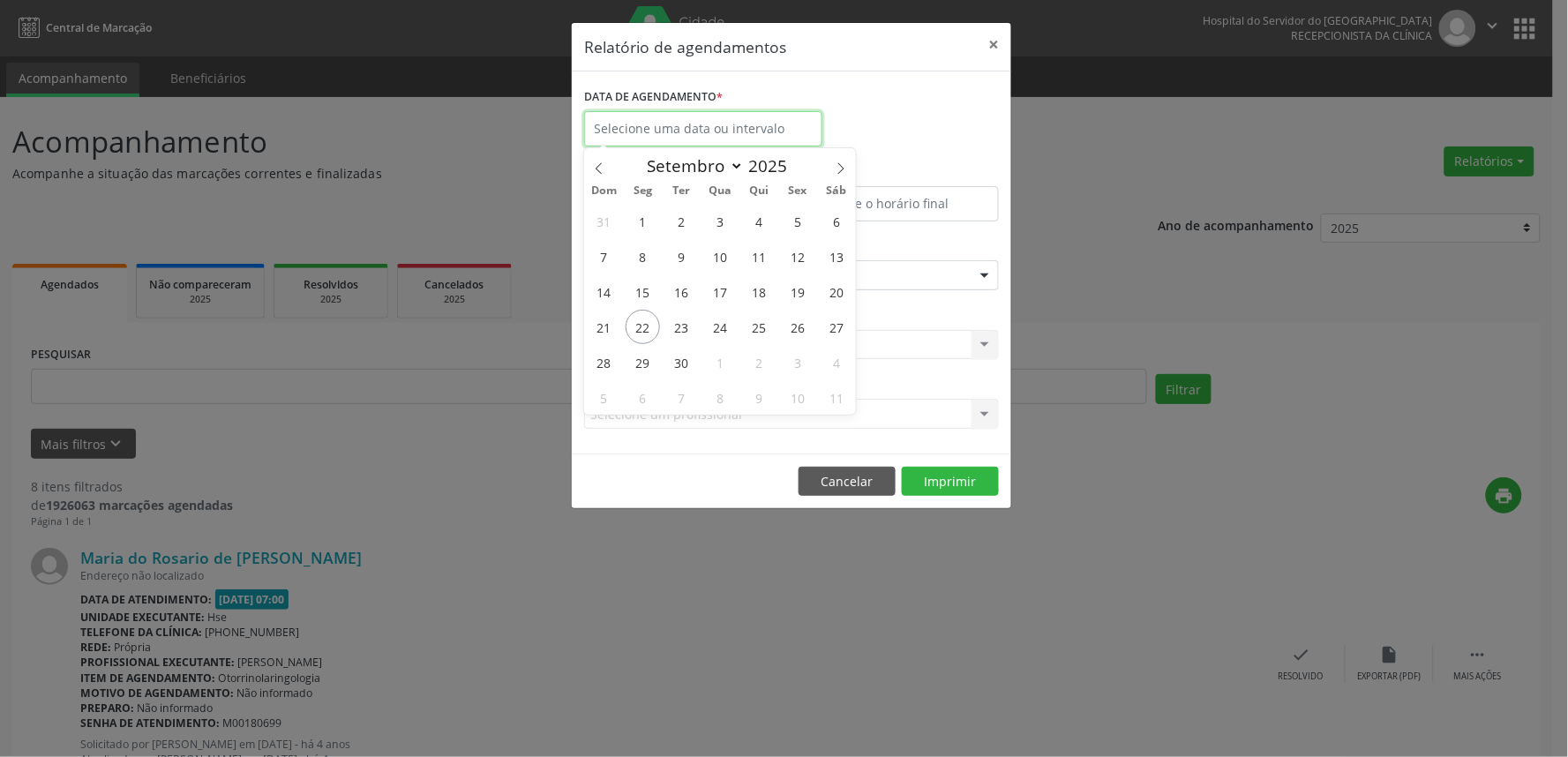
drag, startPoint x: 748, startPoint y: 119, endPoint x: 769, endPoint y: 112, distance: 22.1
click at [769, 112] on input "text" at bounding box center [703, 128] width 239 height 35
click at [646, 320] on span "22" at bounding box center [642, 326] width 35 height 35
type input "[DATE]"
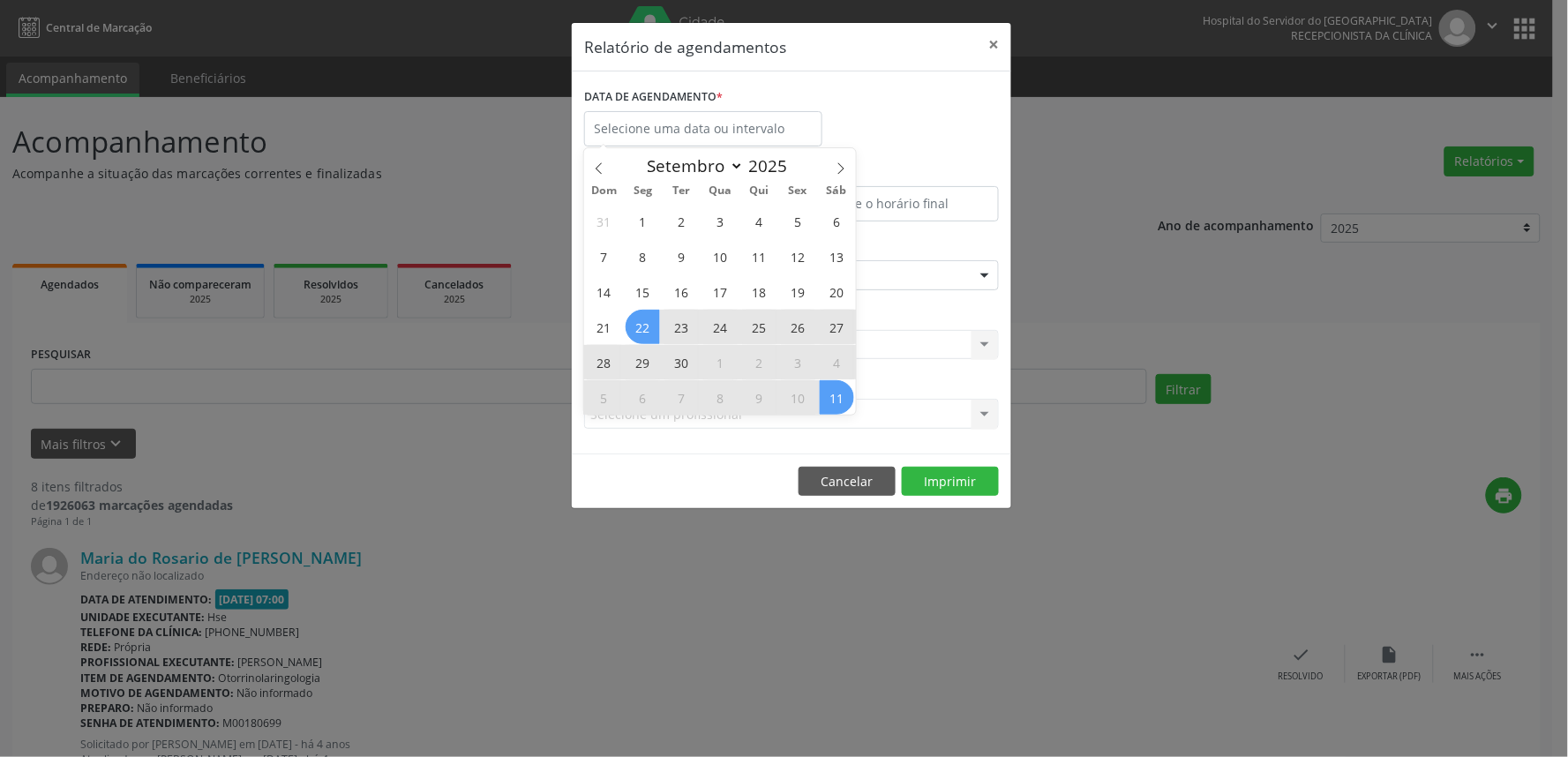
click at [1090, 428] on div "Relatório de agendamentos × DATA DE AGENDAMENTO * De ATÉ ESPECIALIDADE Selecion…" at bounding box center [784, 378] width 1568 height 757
select select "8"
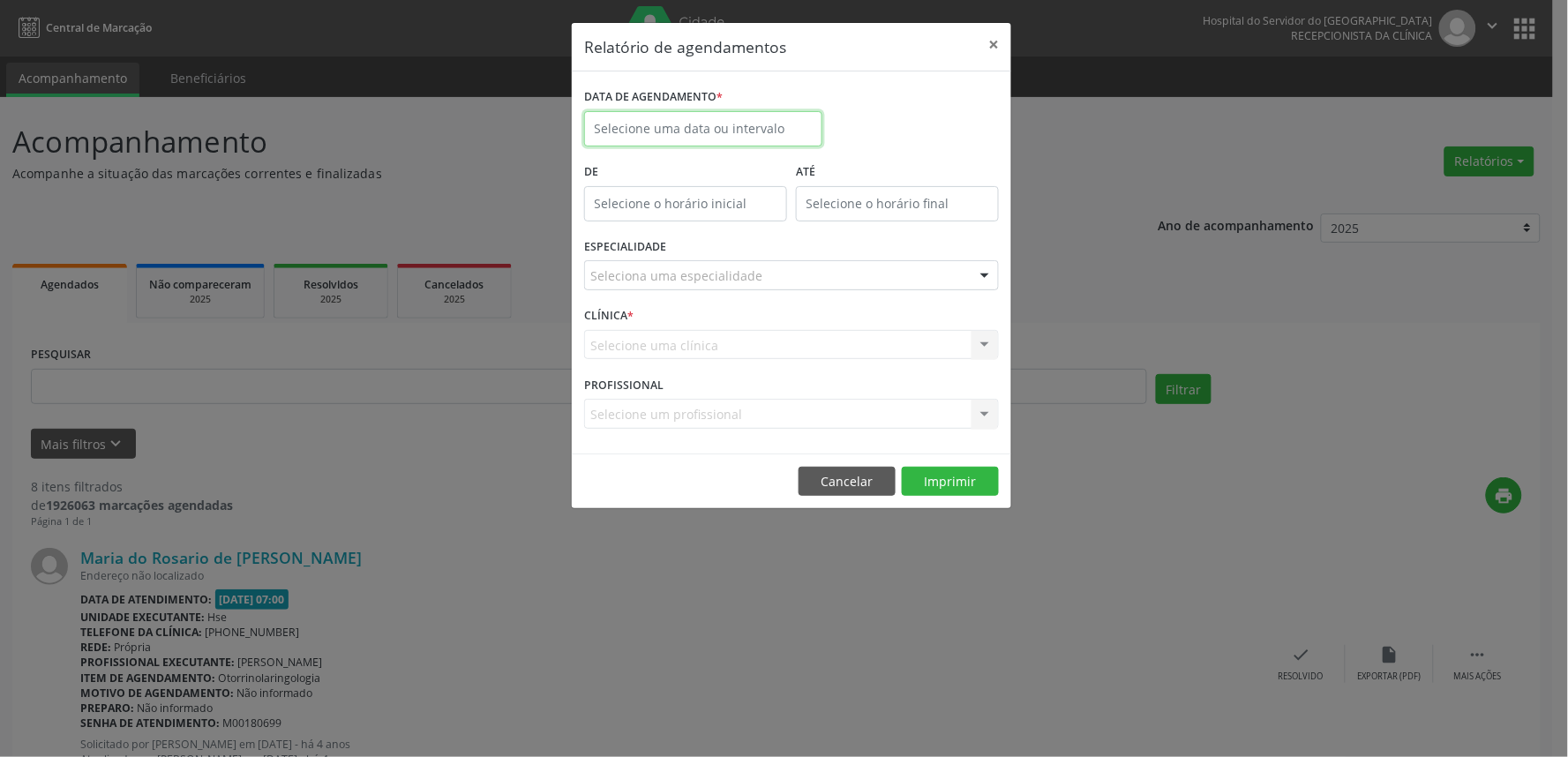
click at [772, 126] on input "text" at bounding box center [703, 128] width 239 height 35
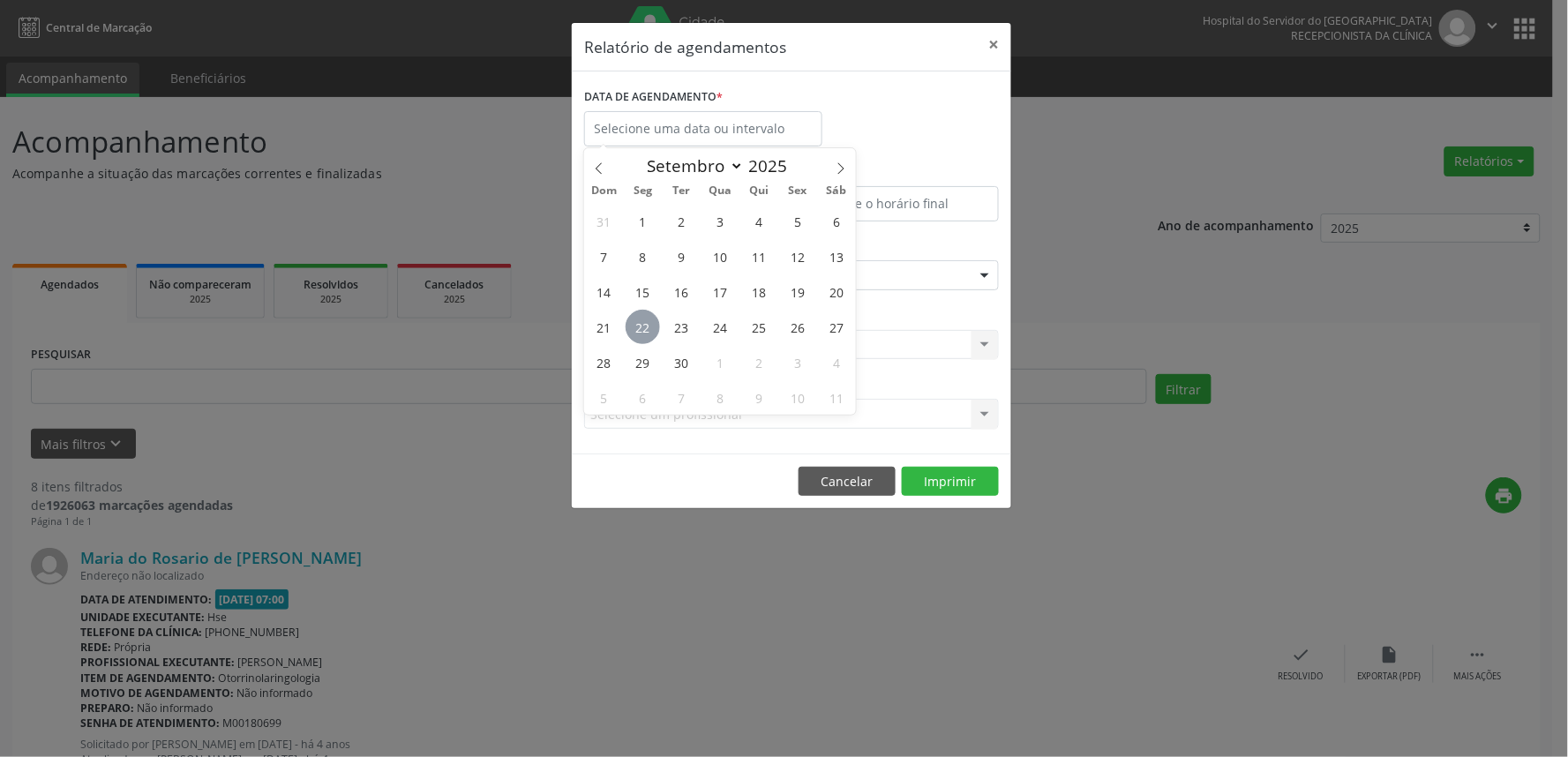
click at [639, 318] on span "22" at bounding box center [642, 326] width 35 height 35
type input "[DATE]"
click at [639, 318] on span "22" at bounding box center [642, 326] width 35 height 35
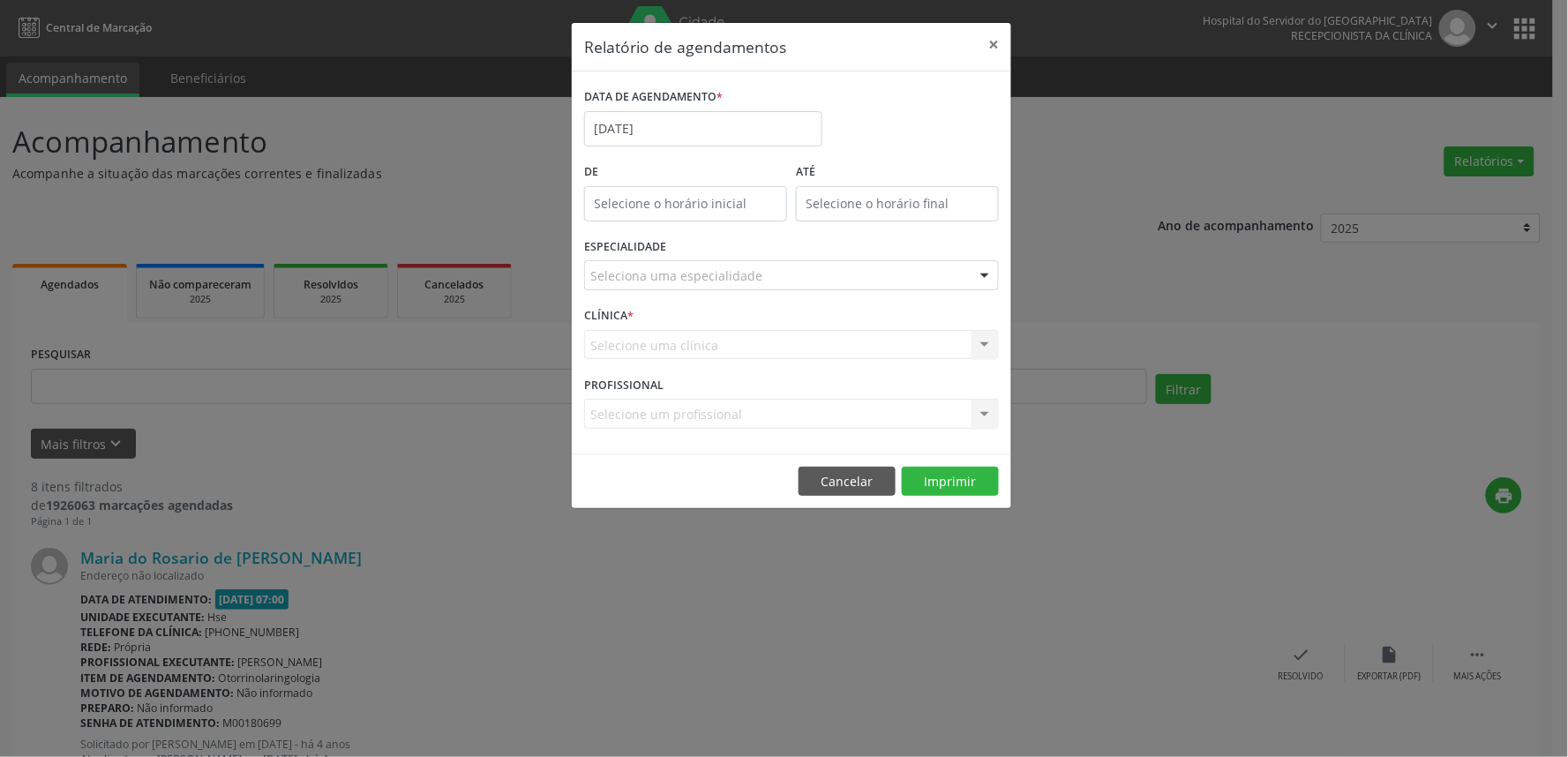
click at [980, 271] on div at bounding box center [984, 277] width 27 height 30
type input "ort"
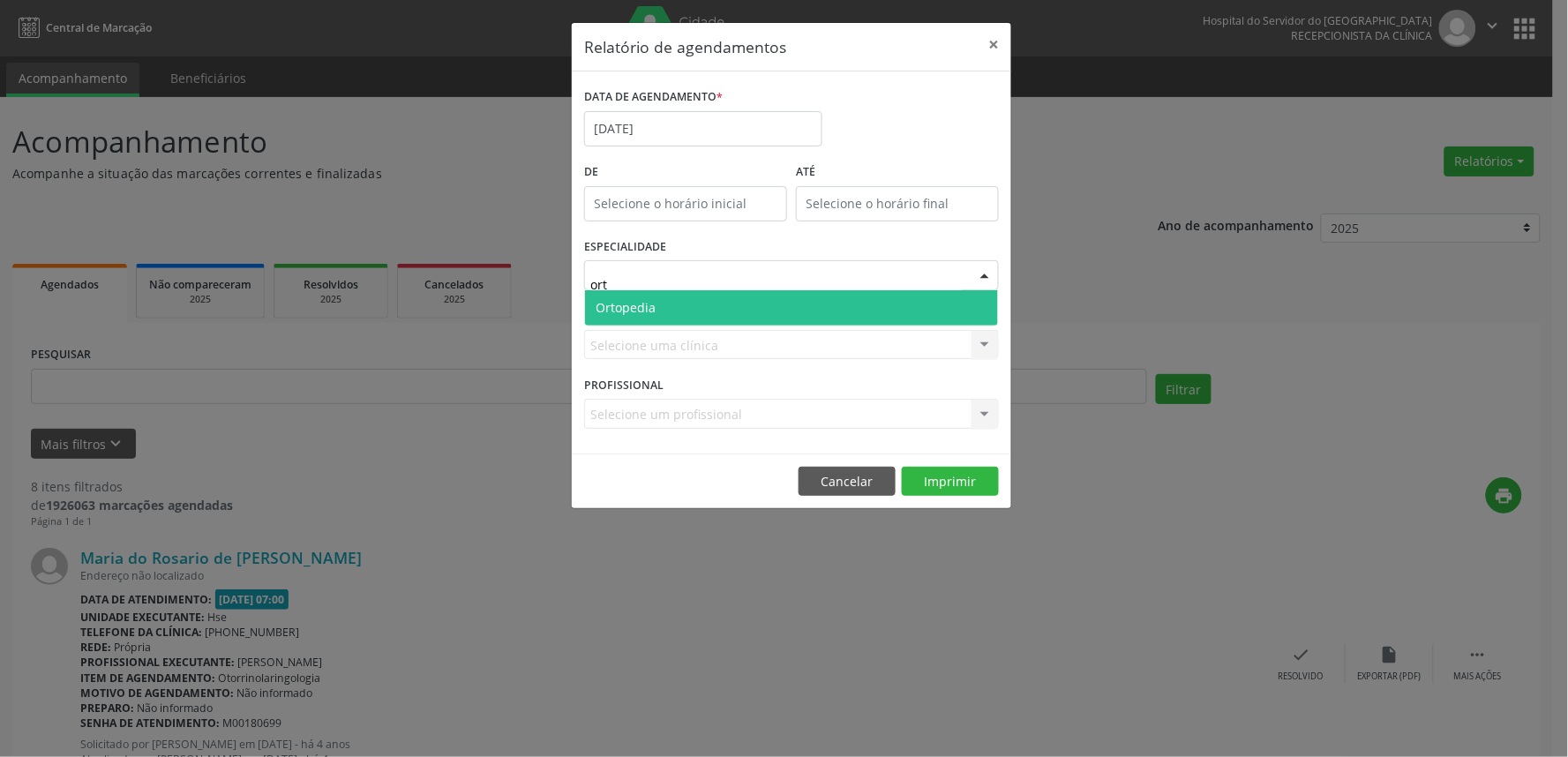
click at [670, 302] on span "Ortopedia" at bounding box center [790, 307] width 413 height 35
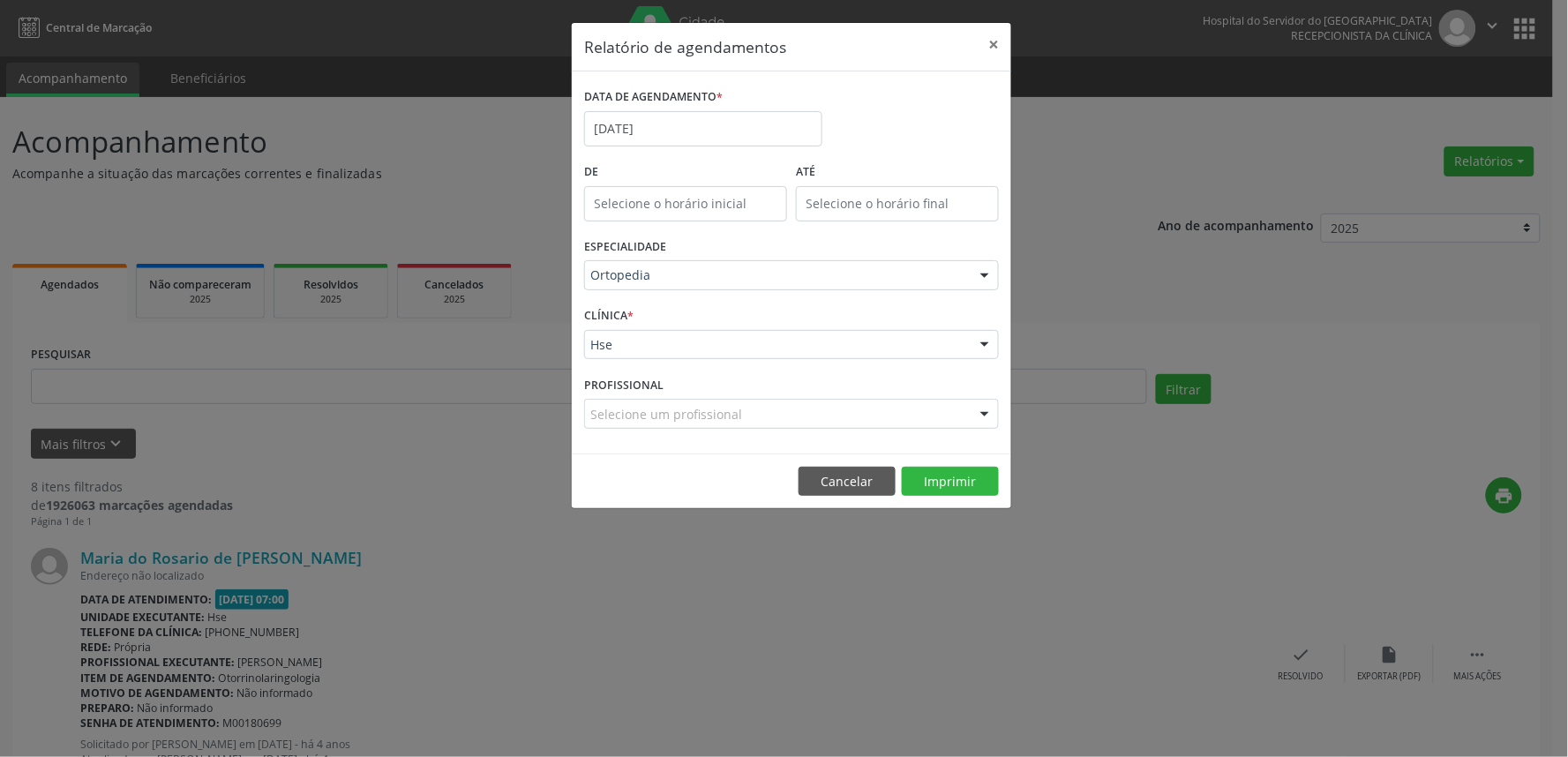
click at [985, 337] on div at bounding box center [984, 346] width 27 height 30
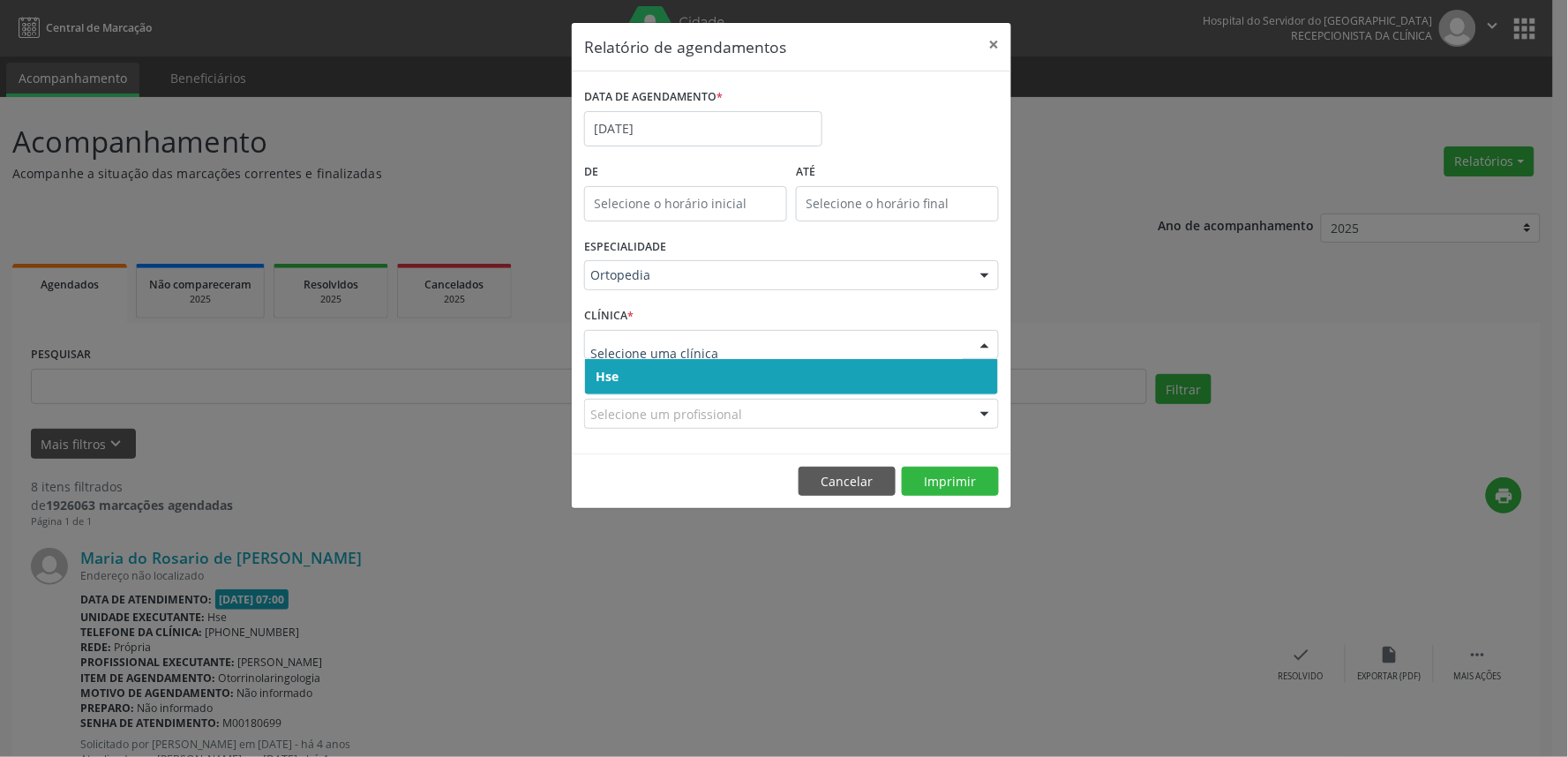
click at [966, 366] on span "Hse" at bounding box center [790, 376] width 413 height 35
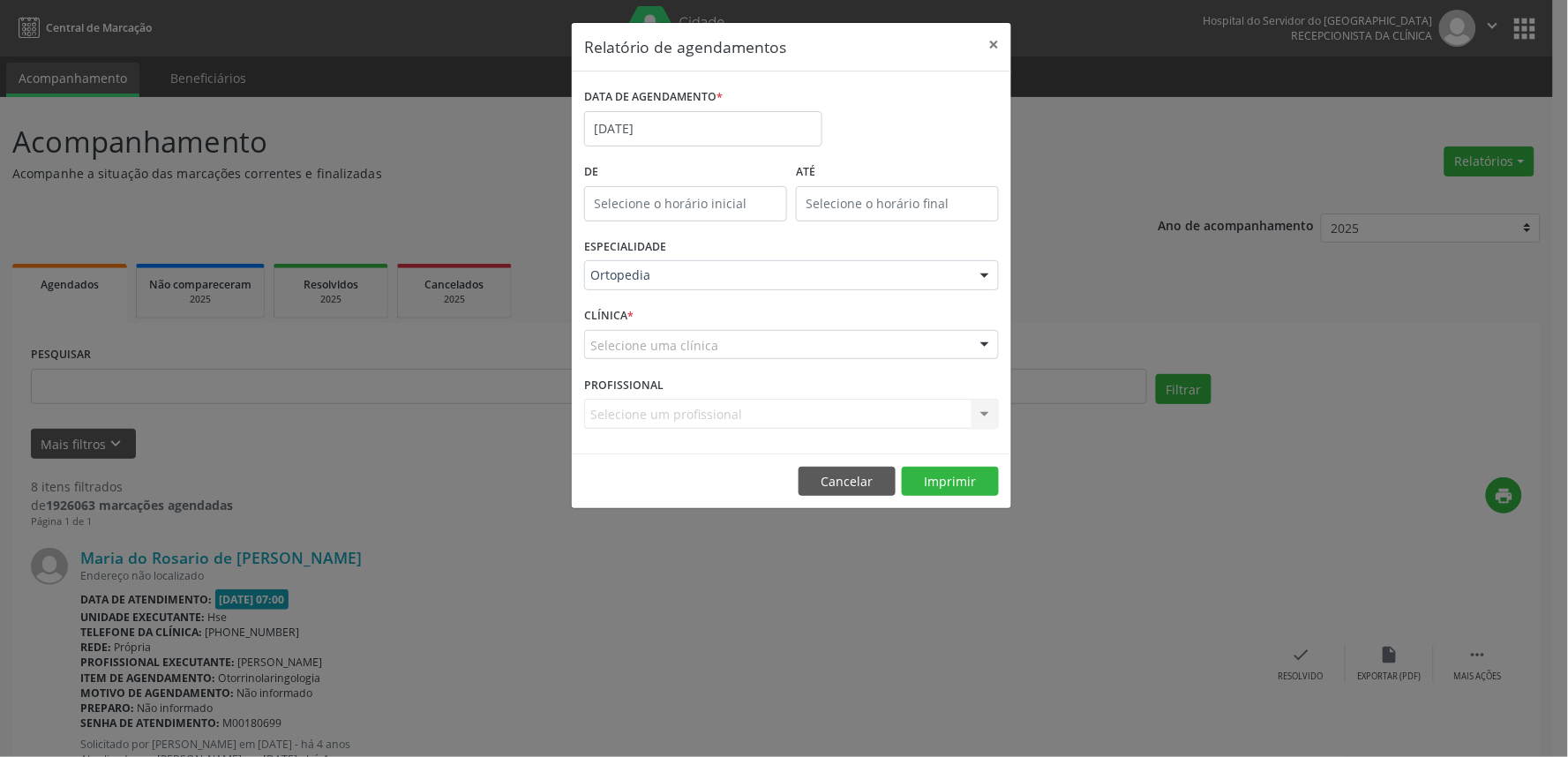
click at [984, 345] on div at bounding box center [984, 346] width 27 height 30
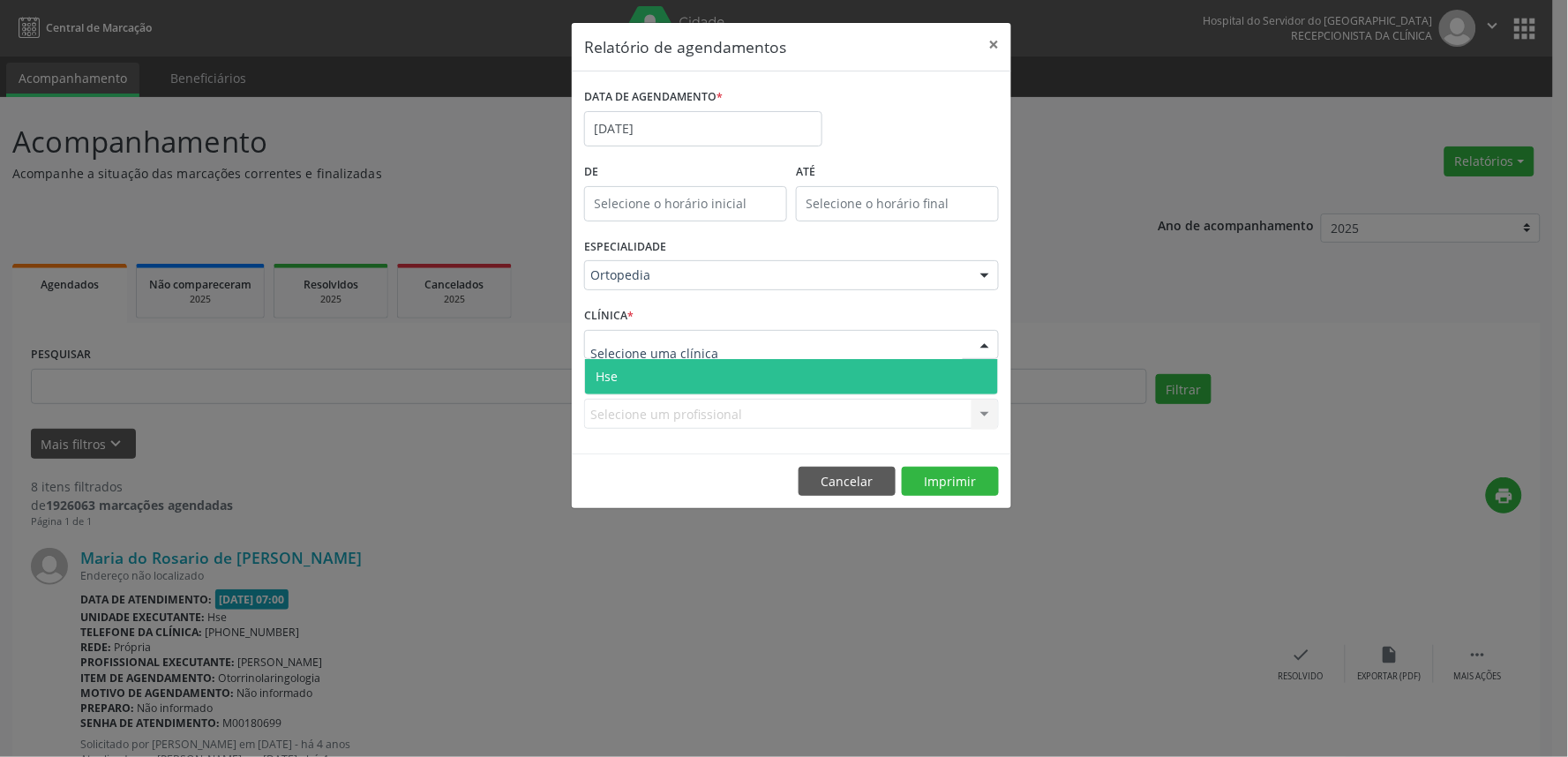
click at [975, 373] on span "Hse" at bounding box center [790, 376] width 413 height 35
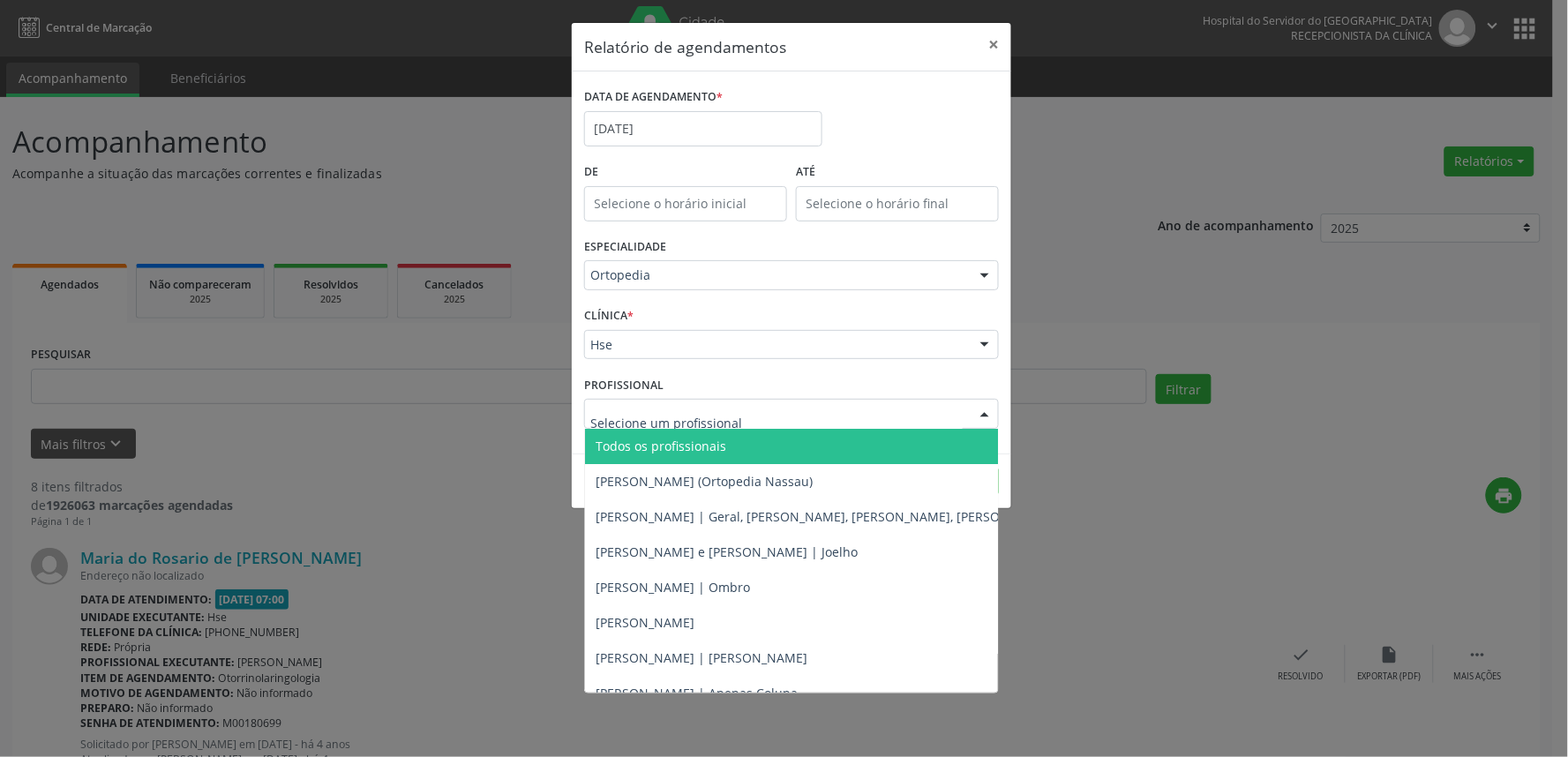
click at [982, 413] on div at bounding box center [984, 415] width 27 height 30
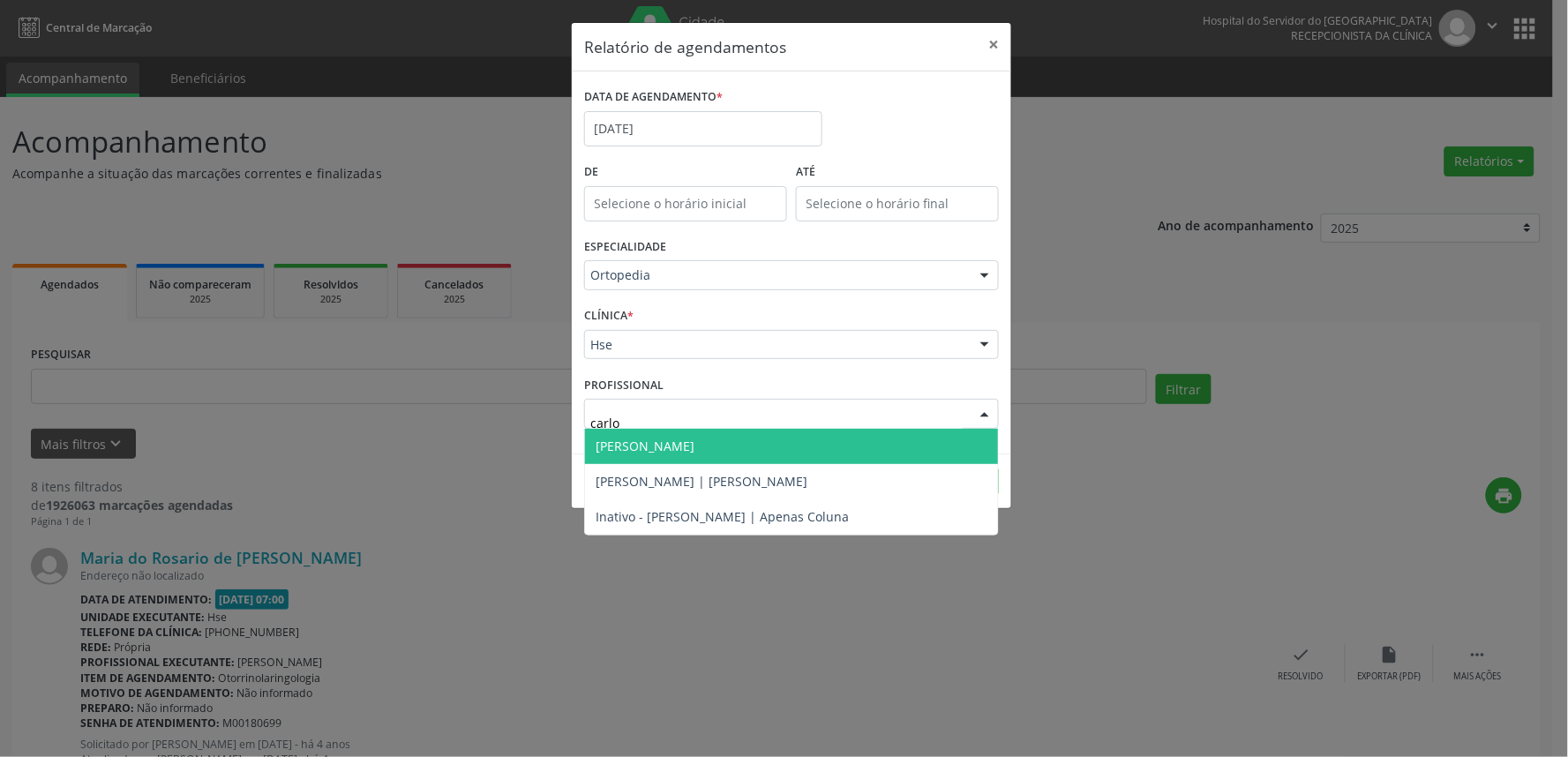
type input "[PERSON_NAME]"
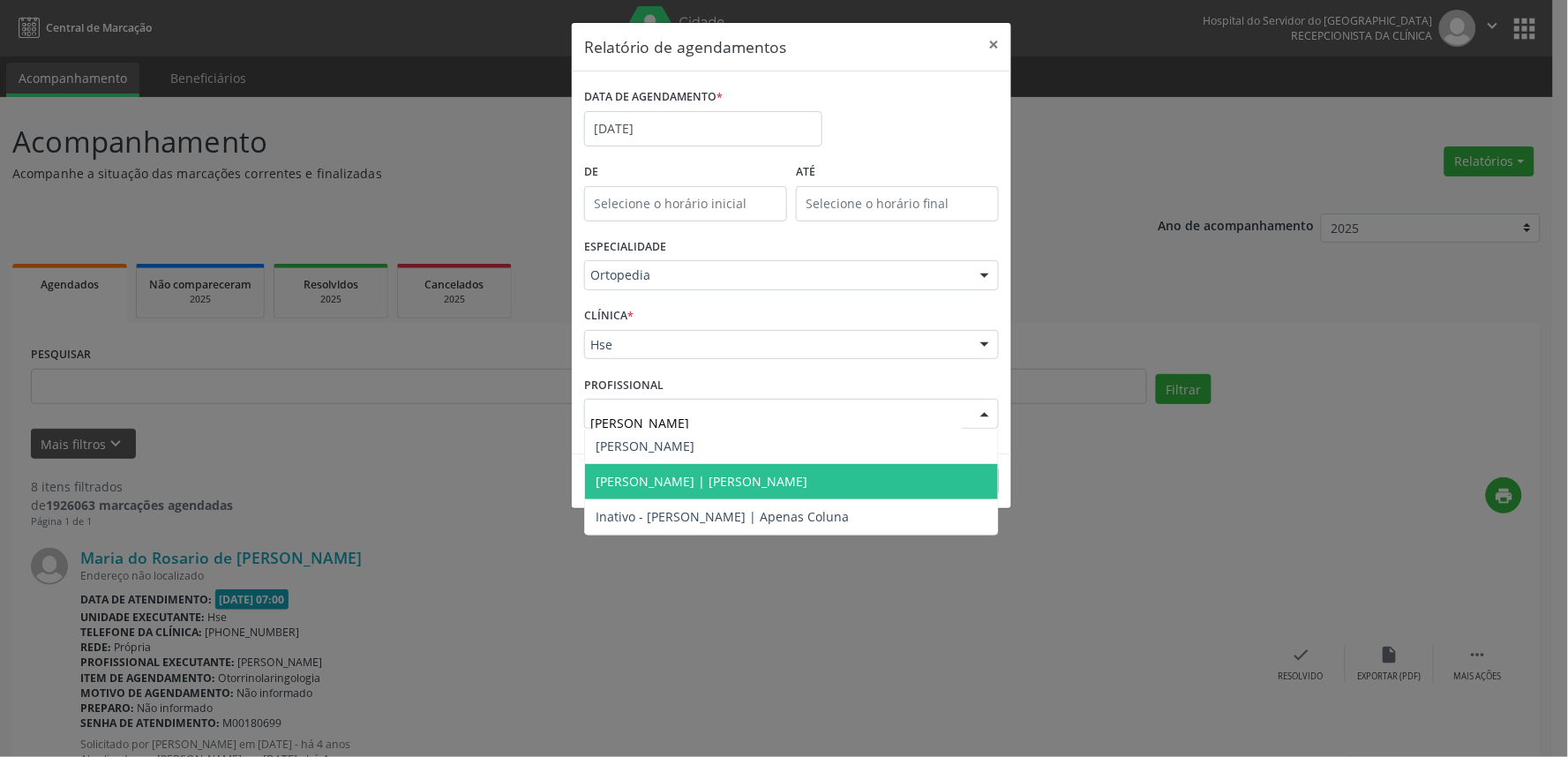
click at [785, 468] on span "[PERSON_NAME] | [PERSON_NAME]" at bounding box center [790, 481] width 413 height 35
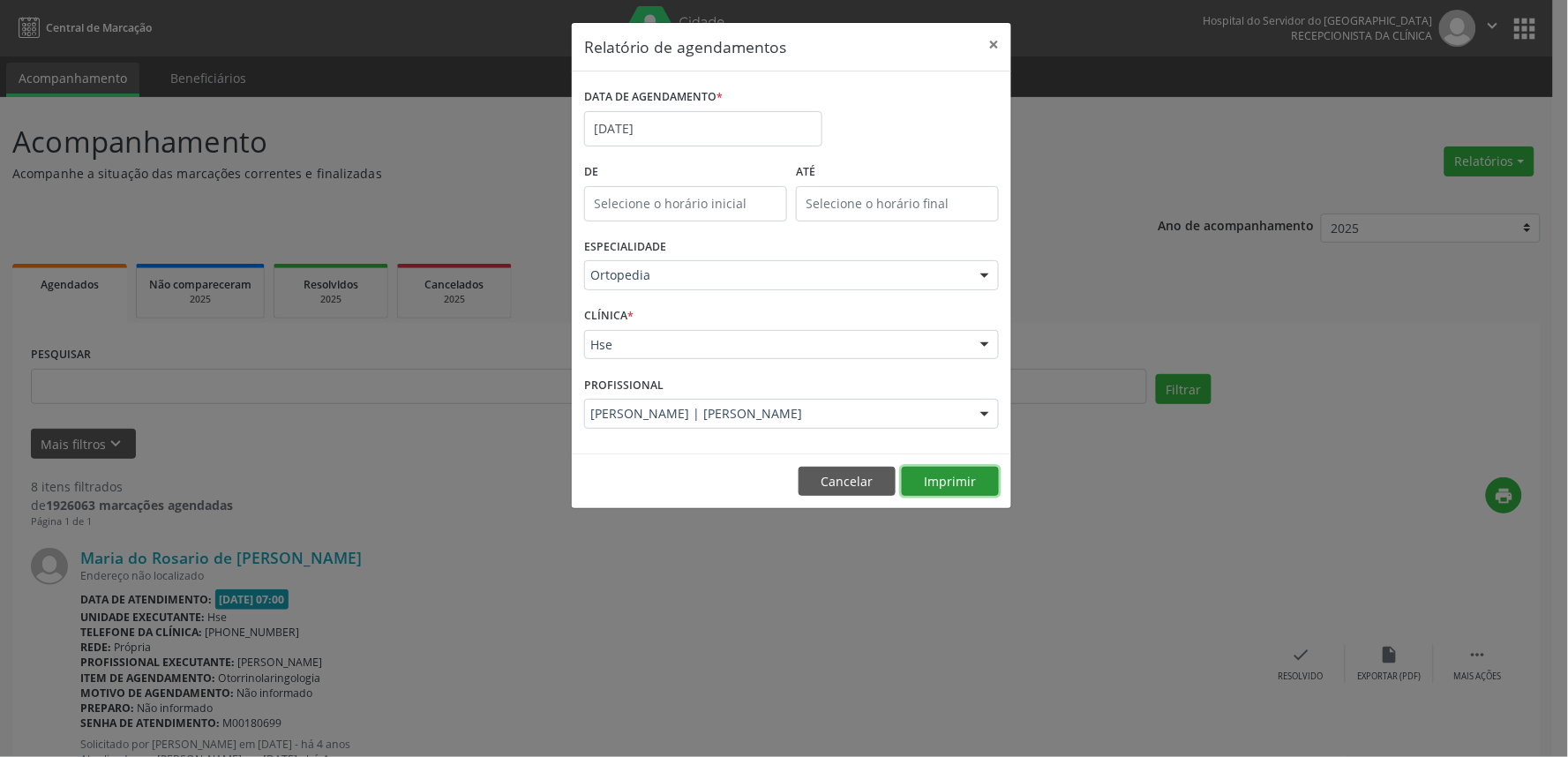
click at [966, 469] on button "Imprimir" at bounding box center [951, 481] width 97 height 30
